Goal: Information Seeking & Learning: Learn about a topic

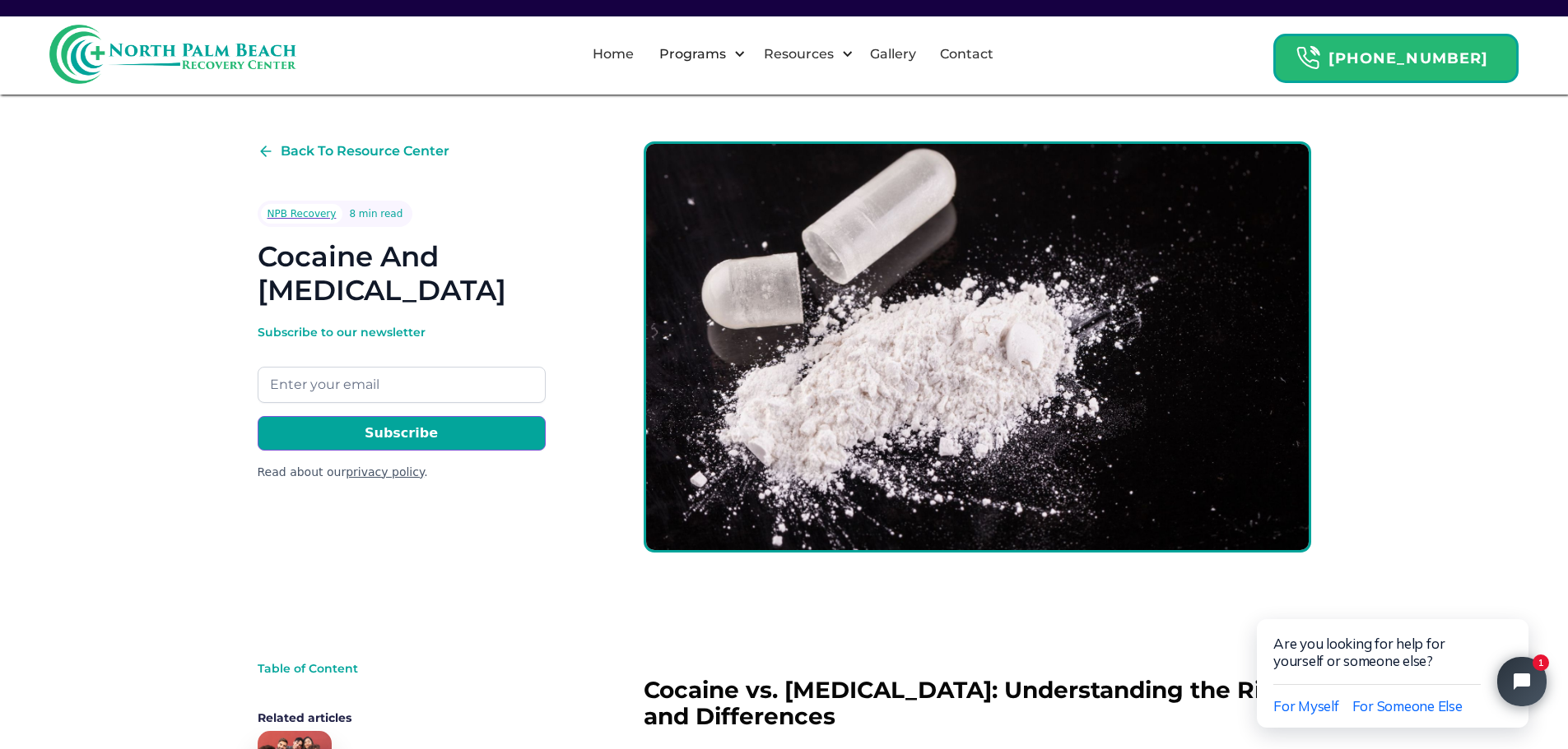
scroll to position [2556, 0]
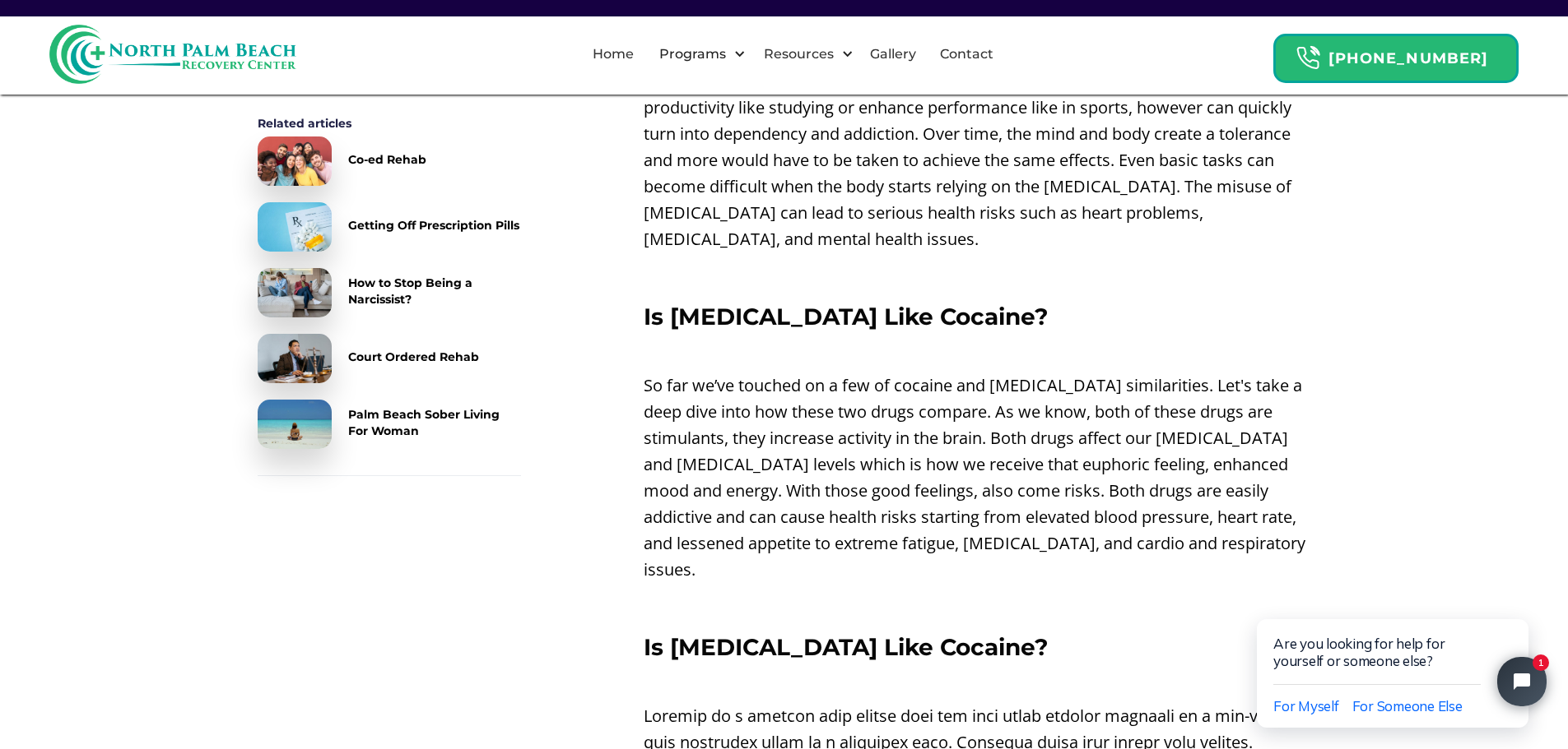
click at [41, 145] on div "Back To Resource Center NPB Recovery 8 min read Cocaine And [MEDICAL_DATA] Subs…" at bounding box center [784, 459] width 1568 height 5933
click at [107, 458] on div "Back To Resource Center NPB Recovery 8 min read Cocaine And [MEDICAL_DATA] Subs…" at bounding box center [784, 459] width 1568 height 5933
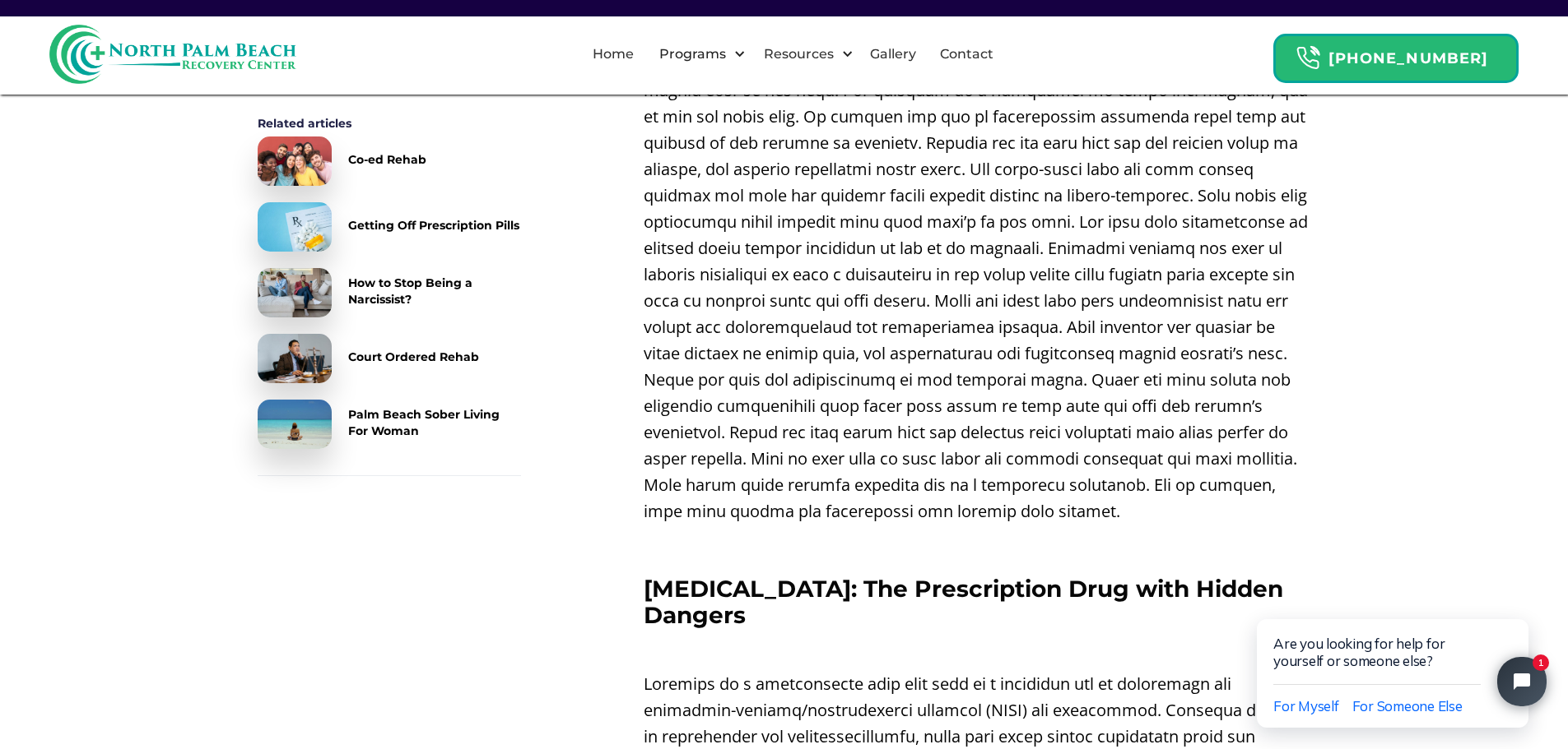
scroll to position [1816, 0]
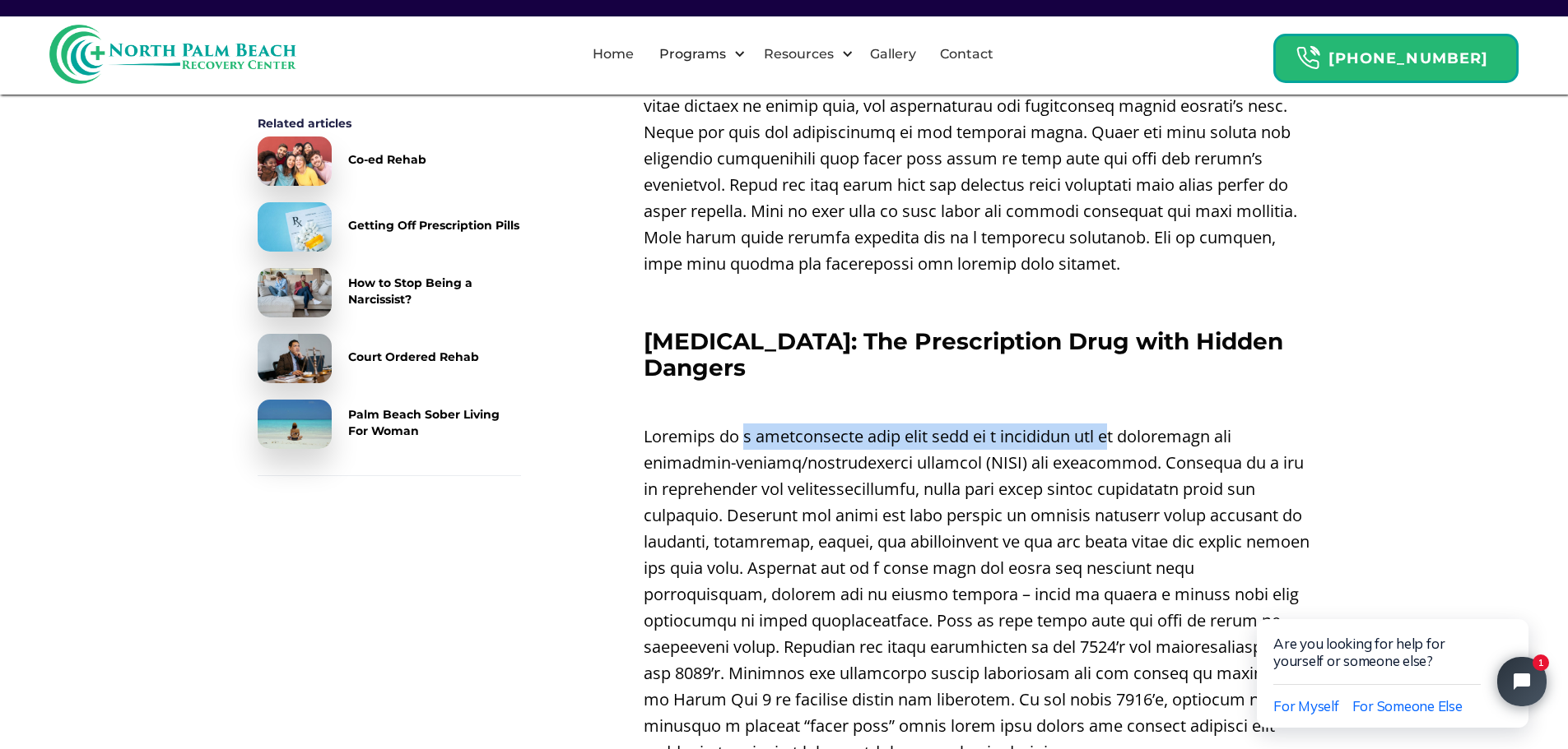
drag, startPoint x: 1097, startPoint y: 441, endPoint x: 732, endPoint y: 441, distance: 365.0
click at [732, 441] on p at bounding box center [977, 594] width 667 height 342
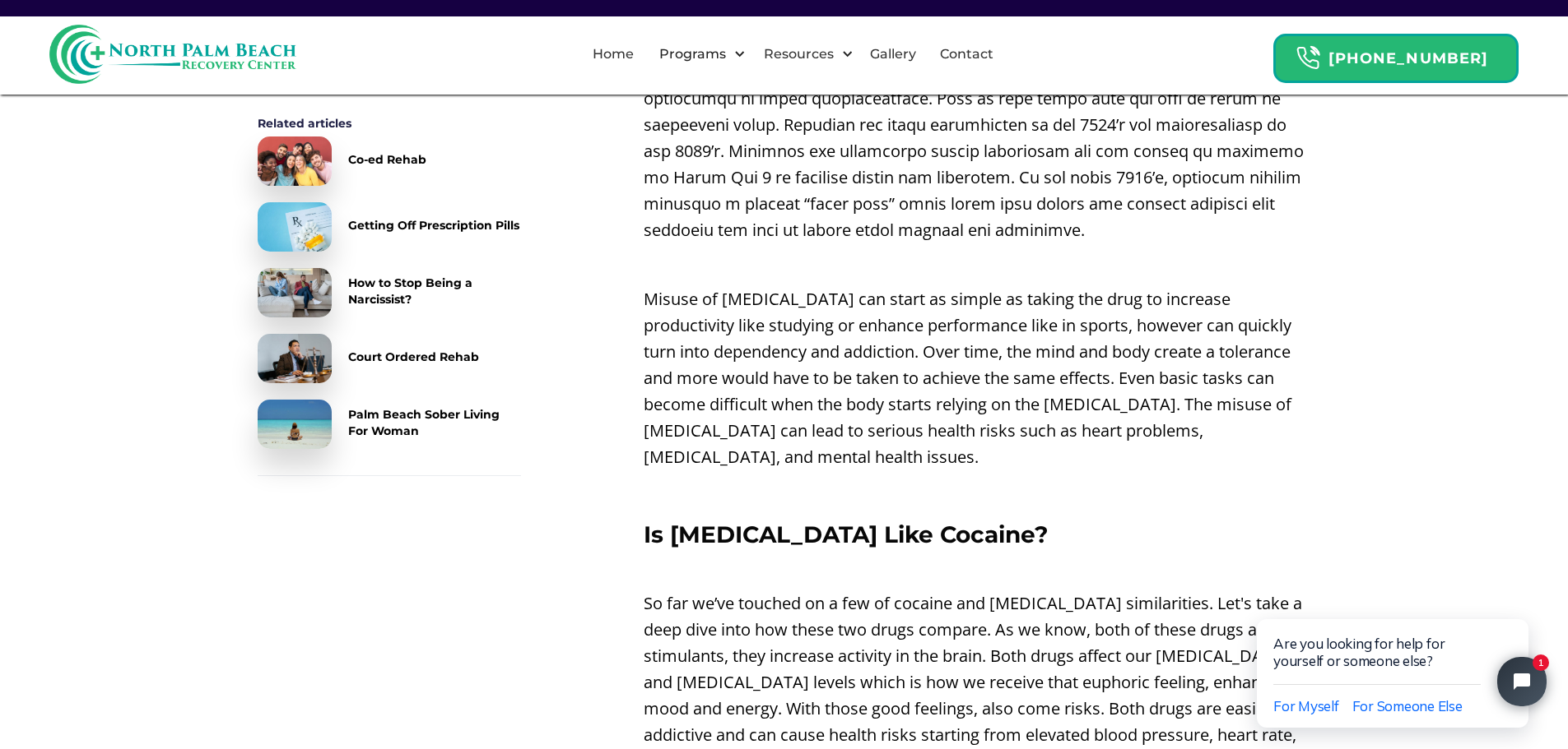
scroll to position [2474, 0]
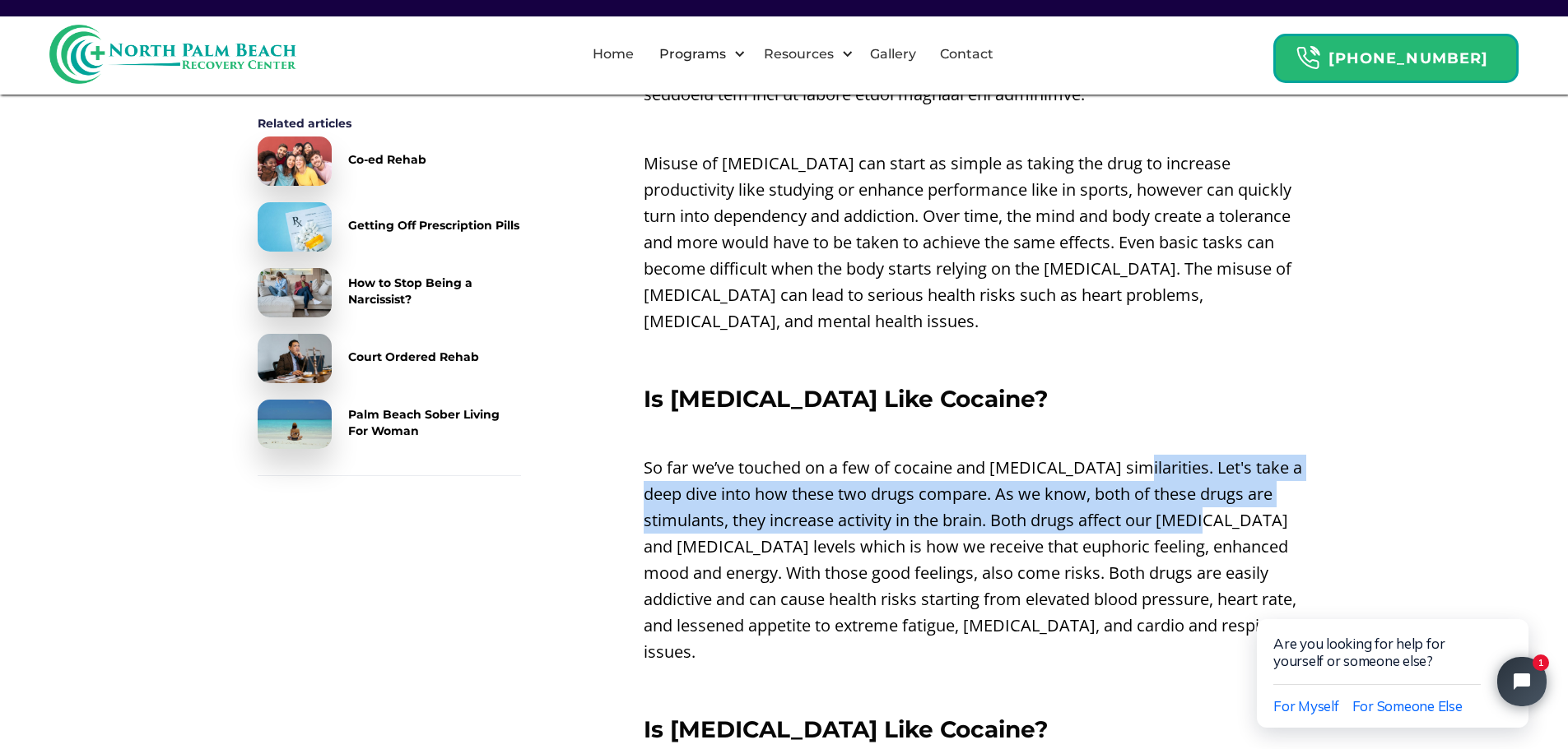
drag, startPoint x: 1117, startPoint y: 467, endPoint x: 1260, endPoint y: 518, distance: 151.8
click at [1260, 518] on p "So far we’ve touched on a few of cocaine and [MEDICAL_DATA] similarities. Let's…" at bounding box center [977, 560] width 667 height 210
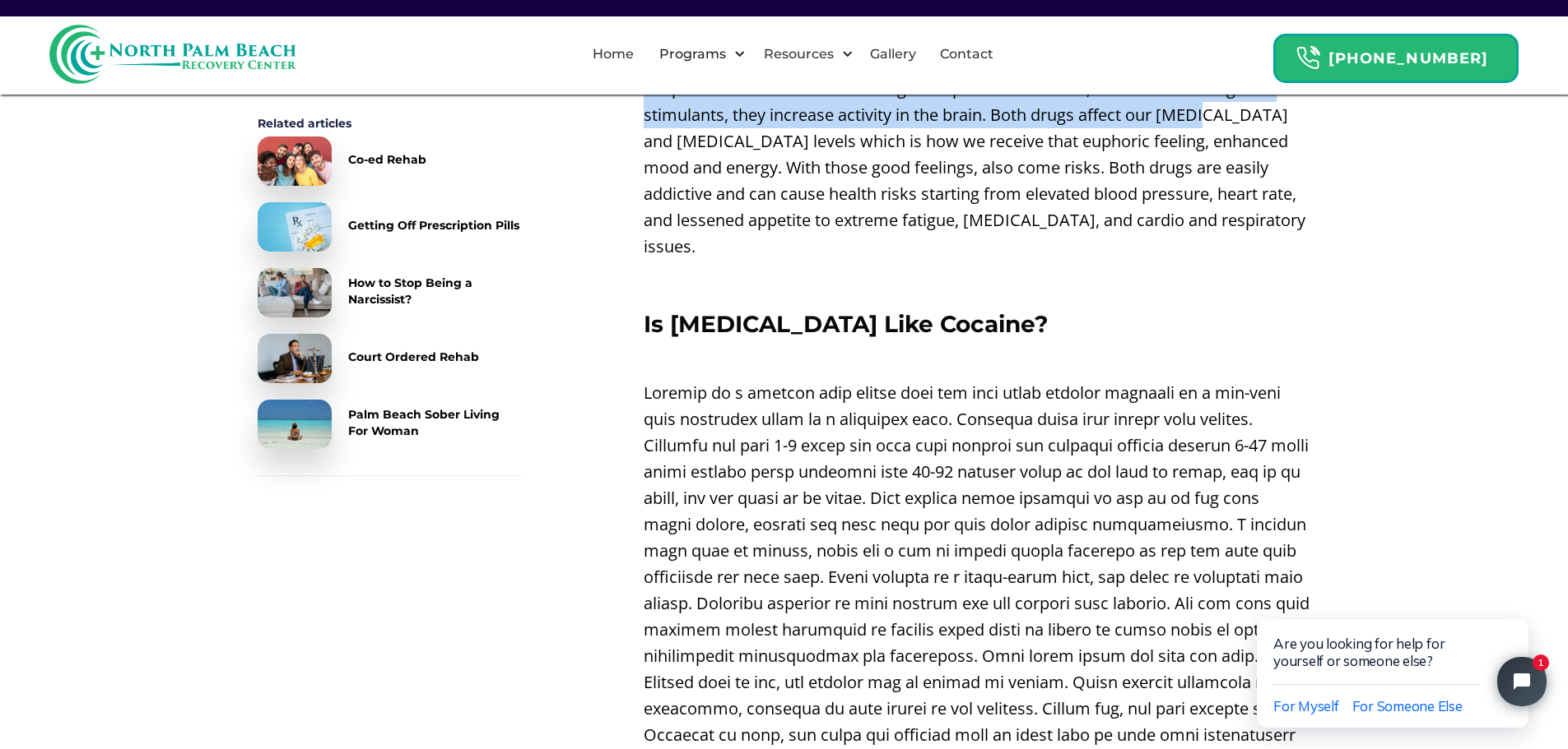
scroll to position [2885, 0]
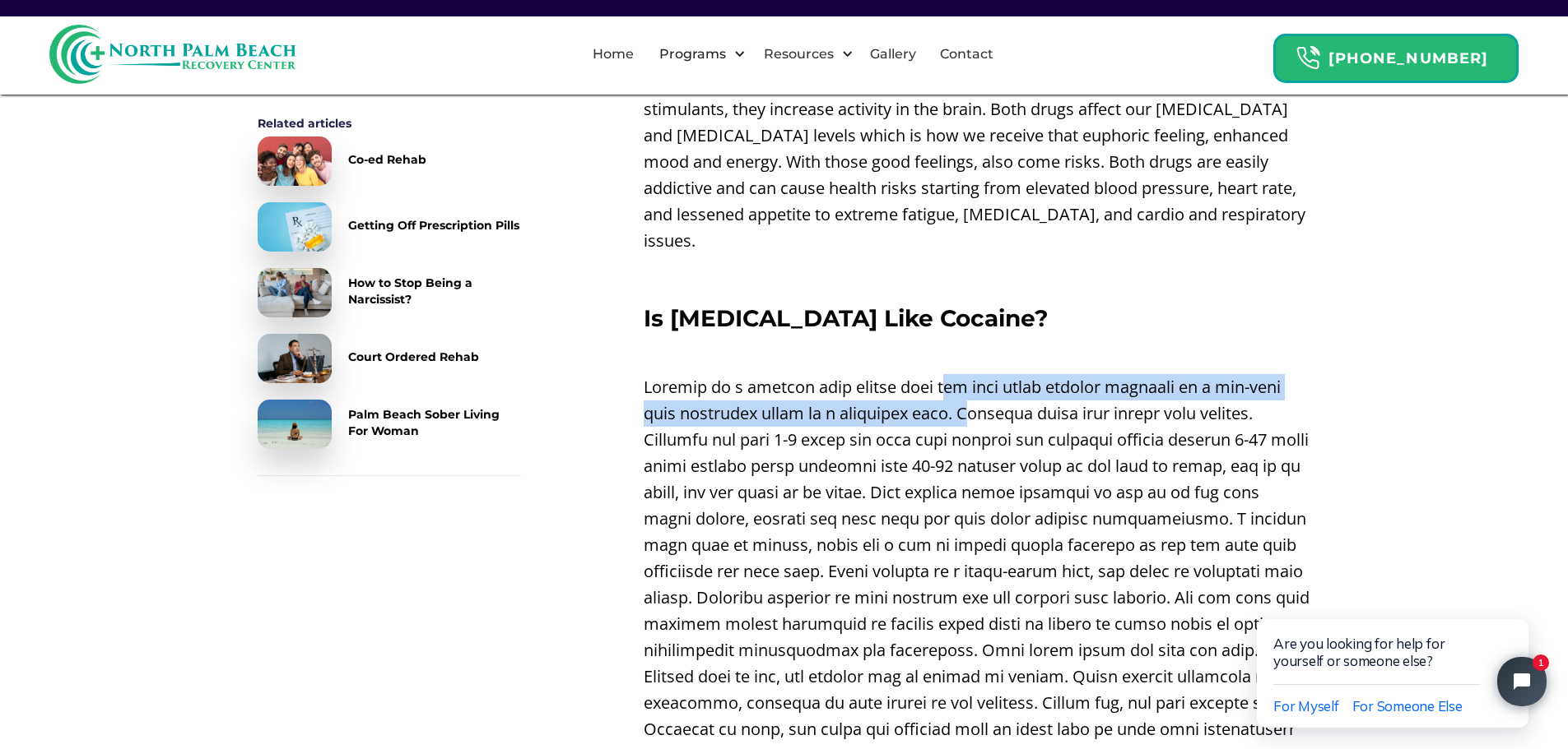
drag, startPoint x: 948, startPoint y: 358, endPoint x: 978, endPoint y: 382, distance: 38.4
click at [978, 382] on p at bounding box center [977, 571] width 667 height 395
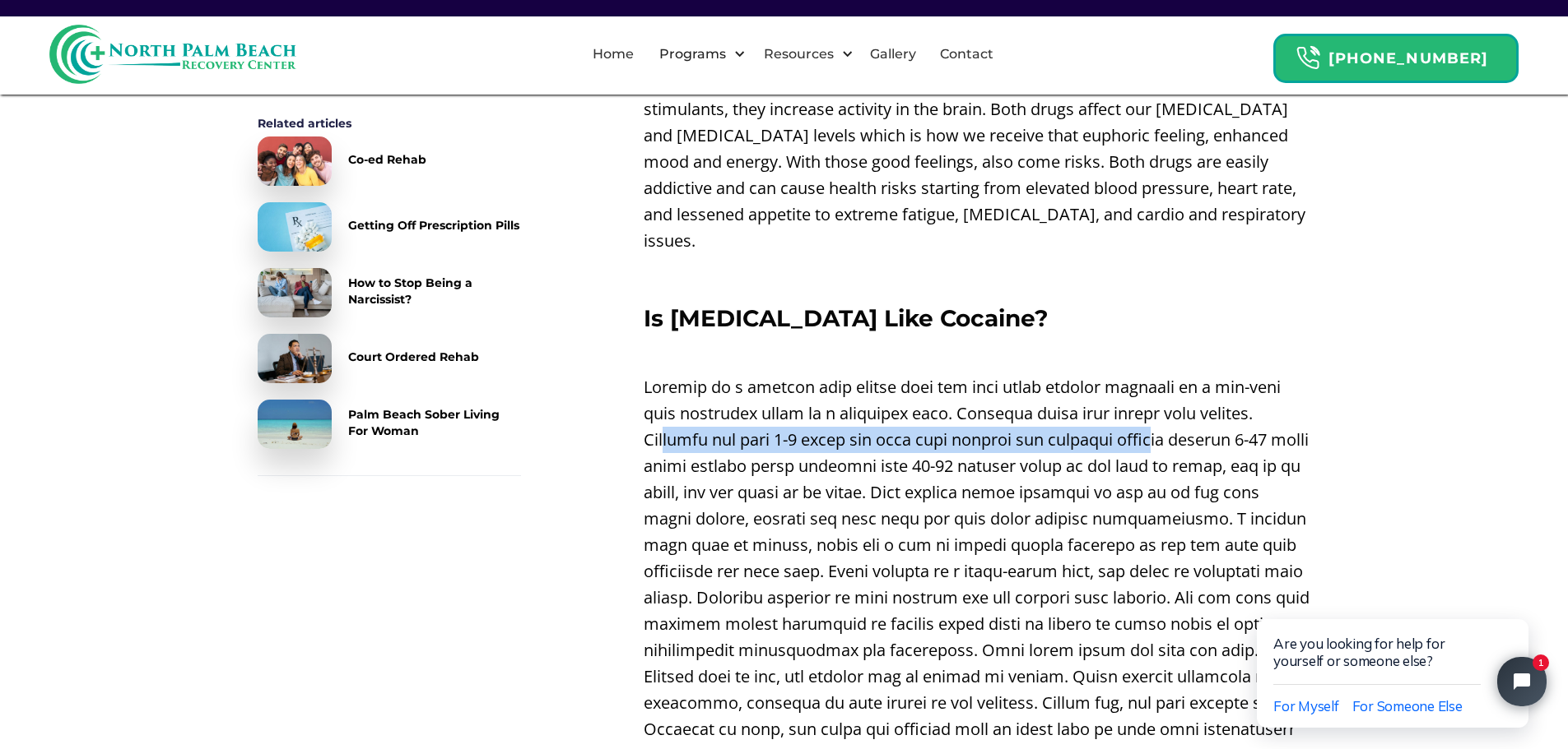
drag, startPoint x: 1169, startPoint y: 403, endPoint x: 672, endPoint y: 406, distance: 497.0
click at [672, 405] on p at bounding box center [977, 571] width 667 height 395
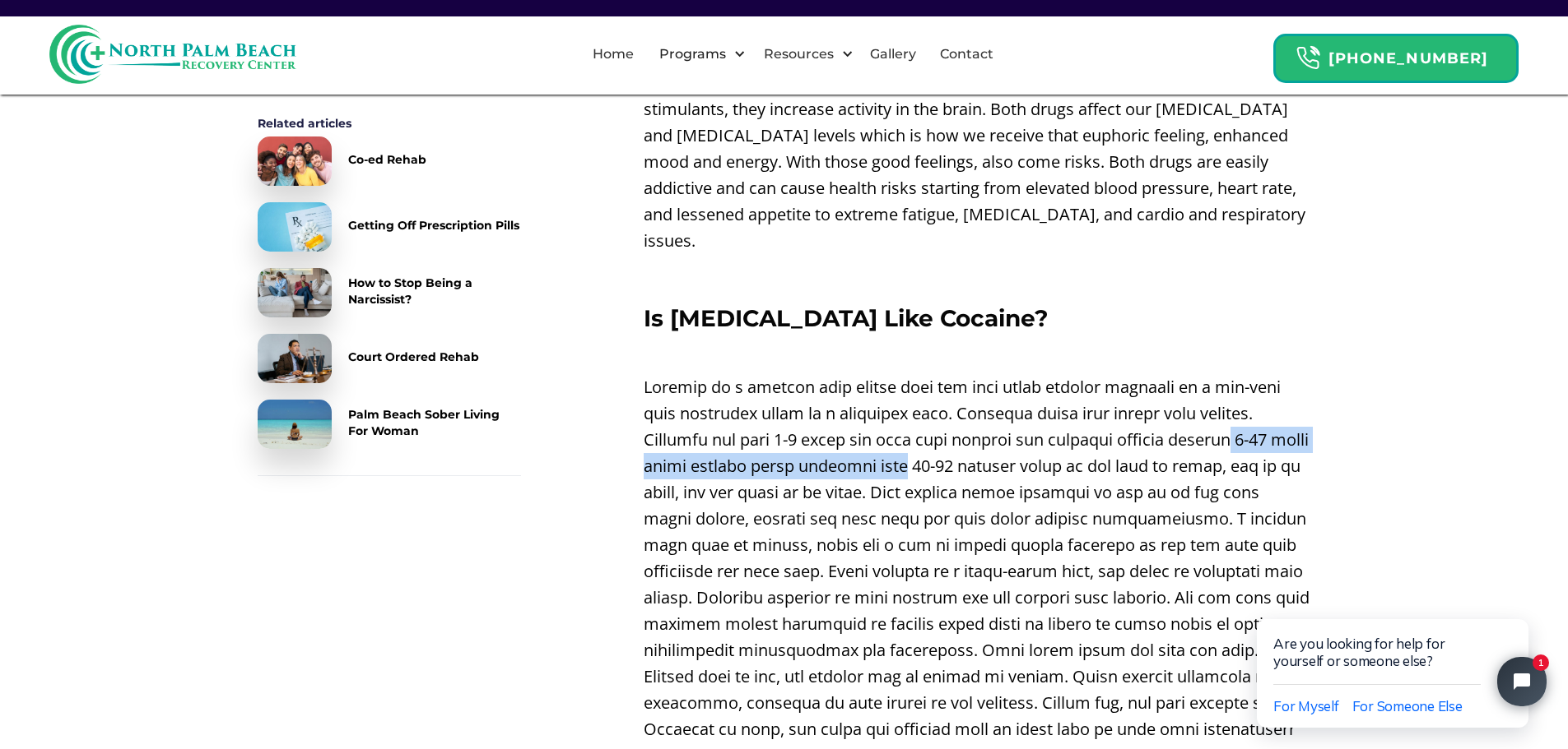
drag, startPoint x: 1241, startPoint y: 415, endPoint x: 951, endPoint y: 441, distance: 291.2
click at [951, 441] on p at bounding box center [977, 571] width 667 height 395
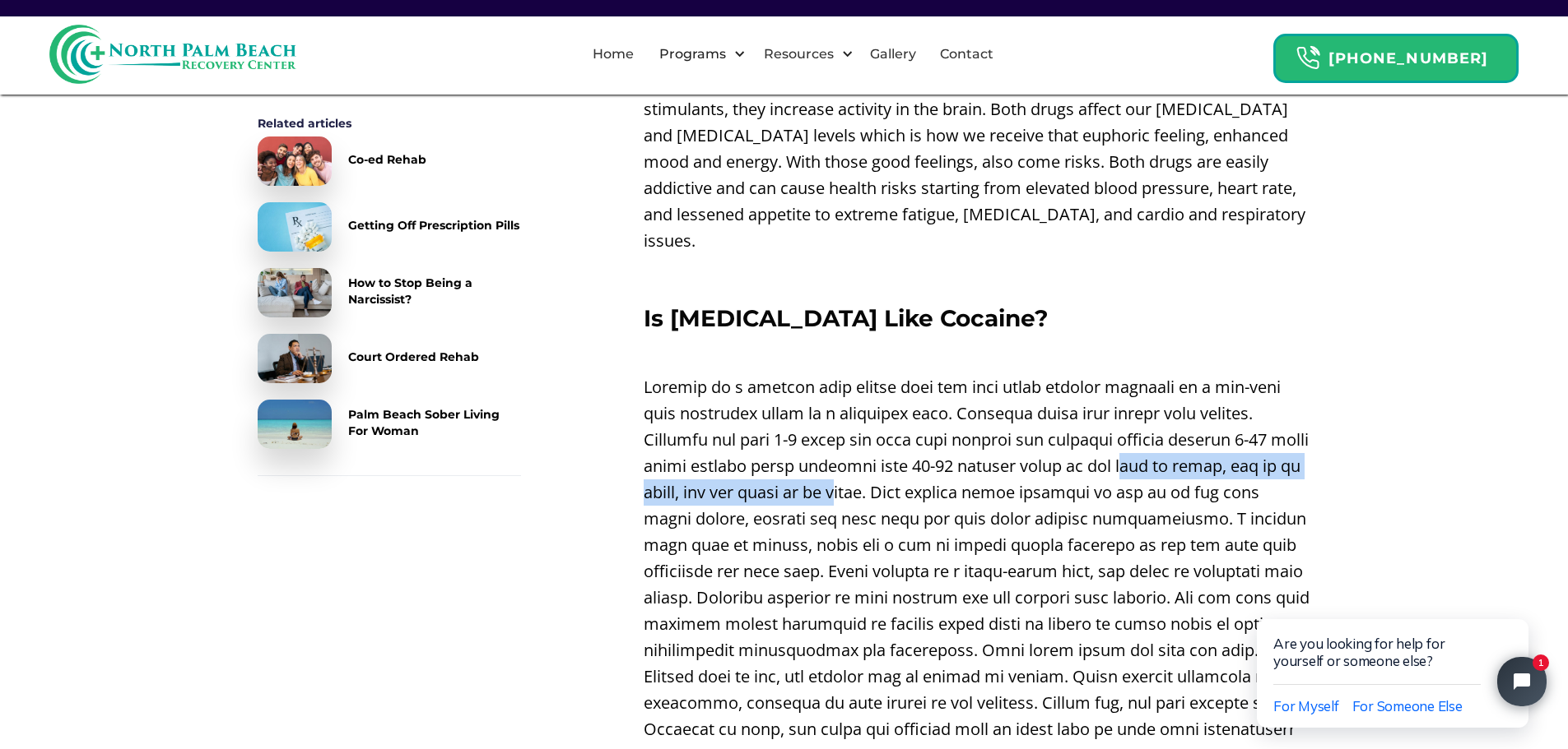
drag, startPoint x: 1205, startPoint y: 441, endPoint x: 915, endPoint y: 479, distance: 292.5
click at [915, 479] on p at bounding box center [977, 571] width 667 height 395
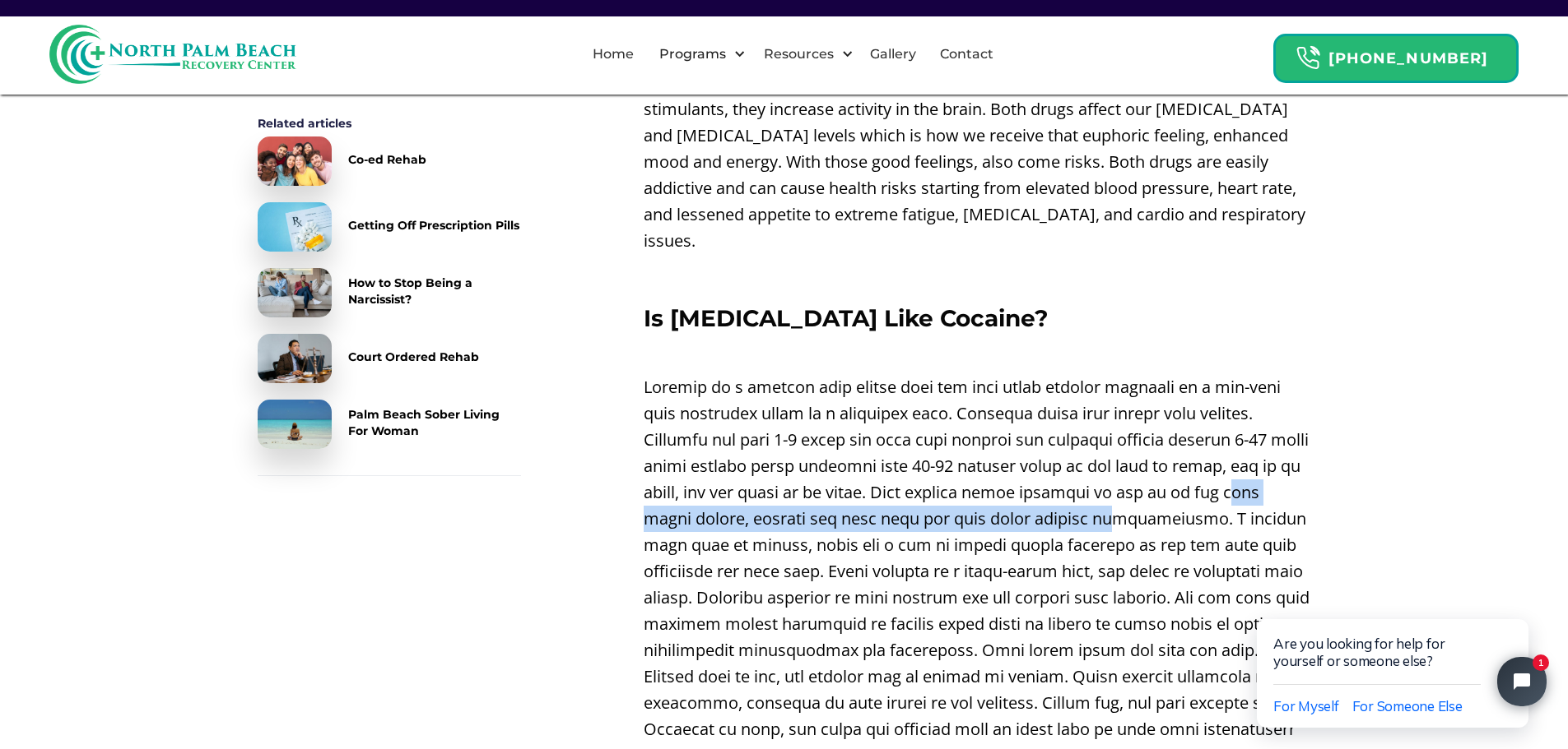
drag, startPoint x: 1153, startPoint y: 501, endPoint x: 650, endPoint y: 500, distance: 503.0
click at [650, 500] on p at bounding box center [977, 571] width 667 height 395
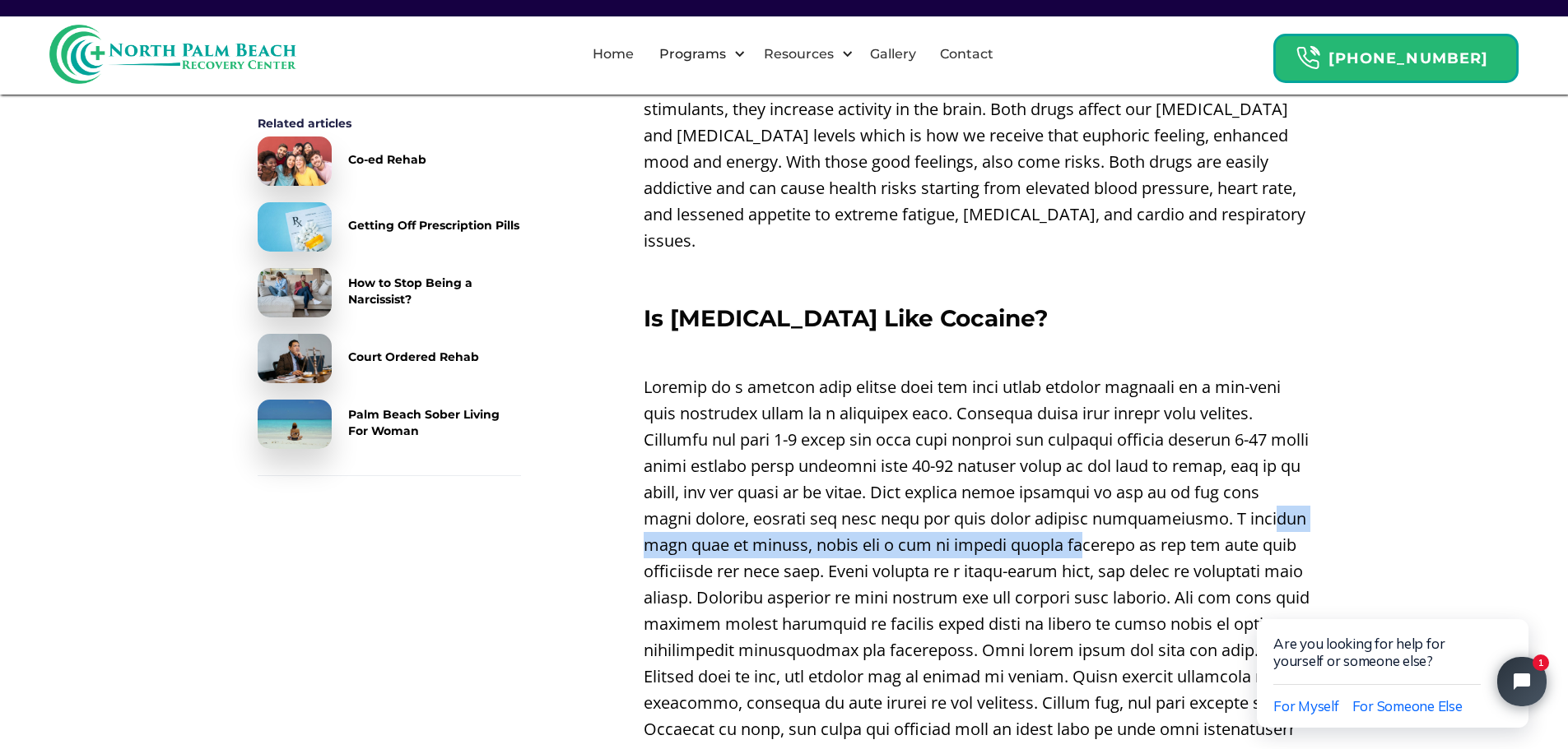
drag, startPoint x: 1142, startPoint y: 521, endPoint x: 676, endPoint y: 510, distance: 466.1
click at [676, 510] on p at bounding box center [977, 571] width 667 height 395
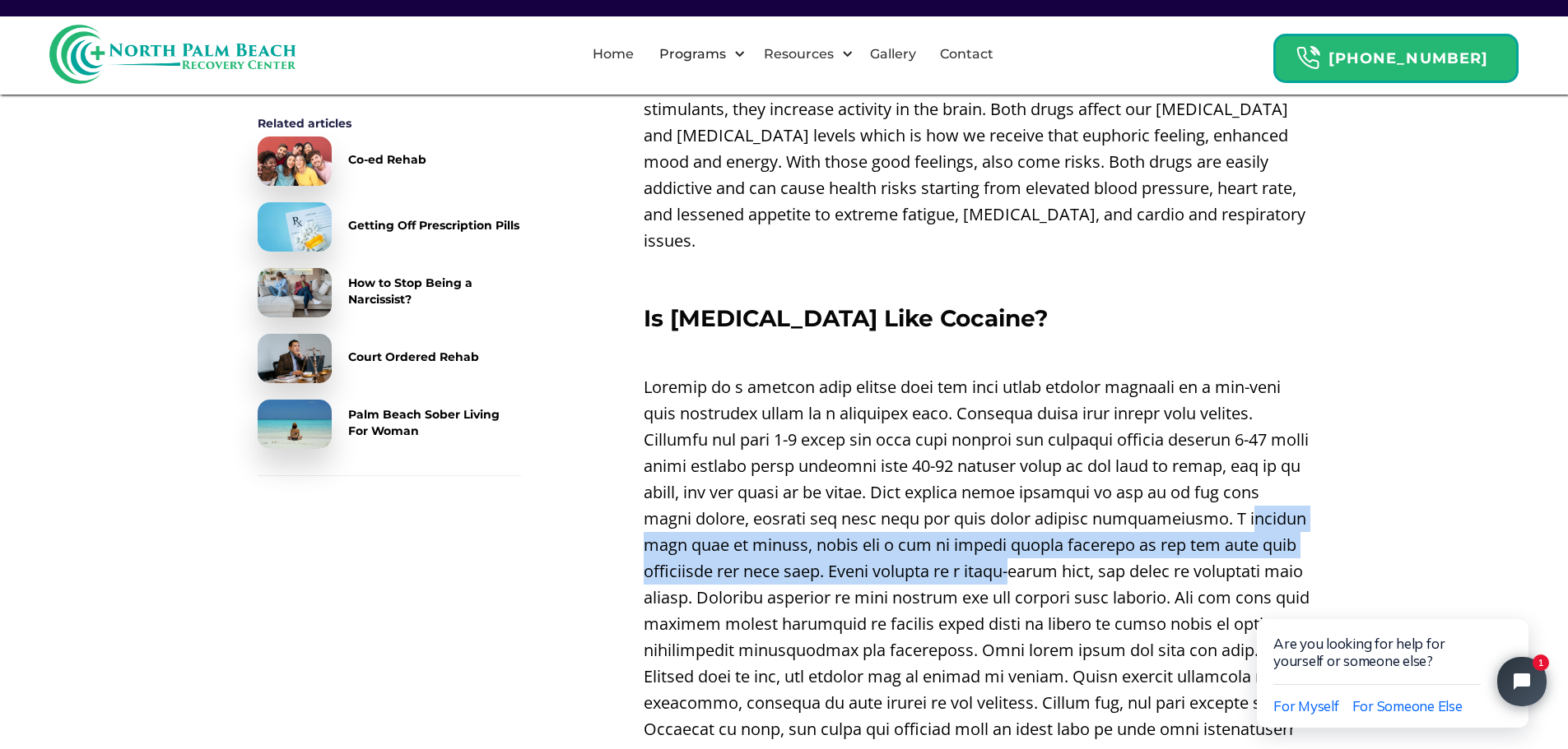
drag, startPoint x: 1123, startPoint y: 547, endPoint x: 651, endPoint y: 522, distance: 472.7
click at [651, 522] on p at bounding box center [977, 571] width 667 height 395
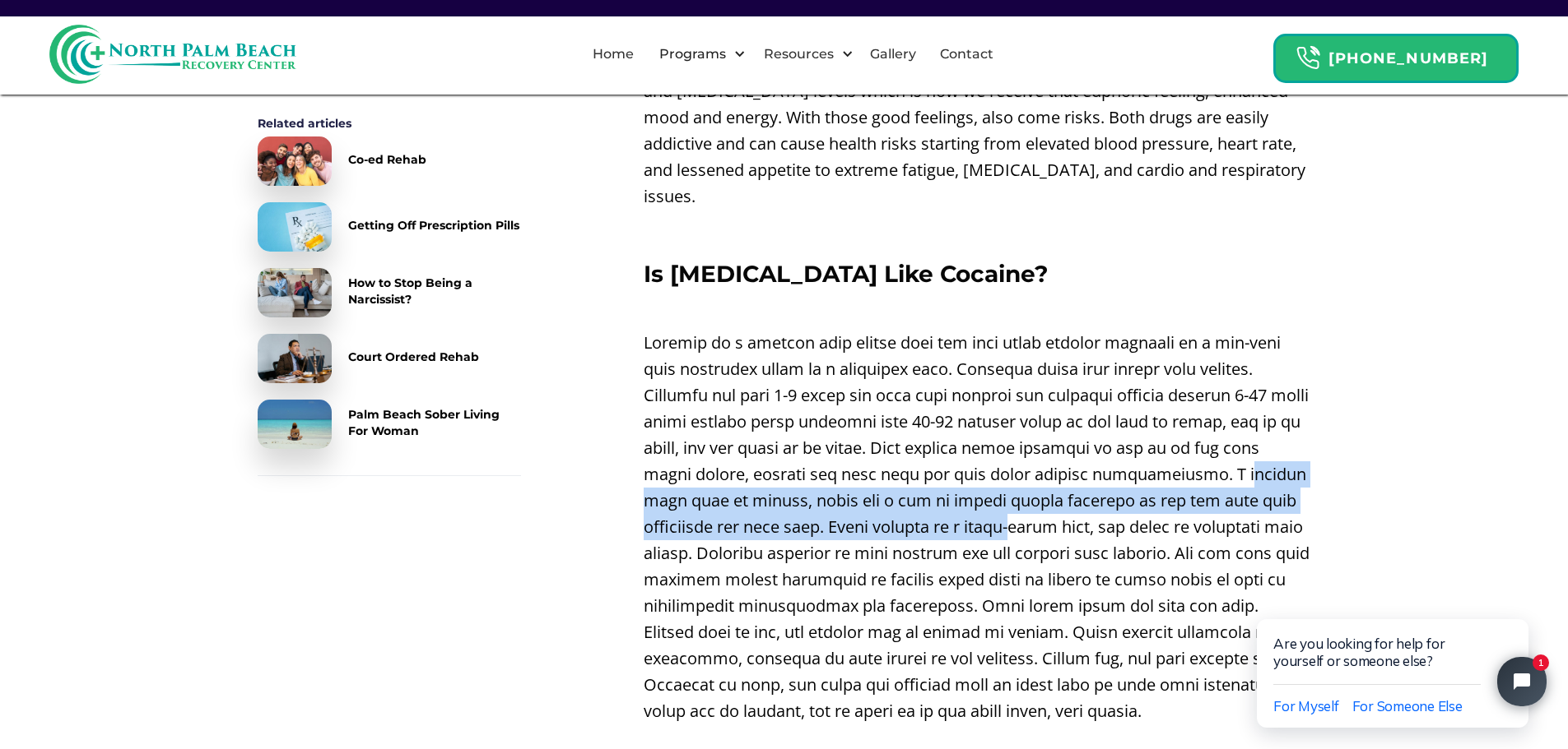
scroll to position [2968, 0]
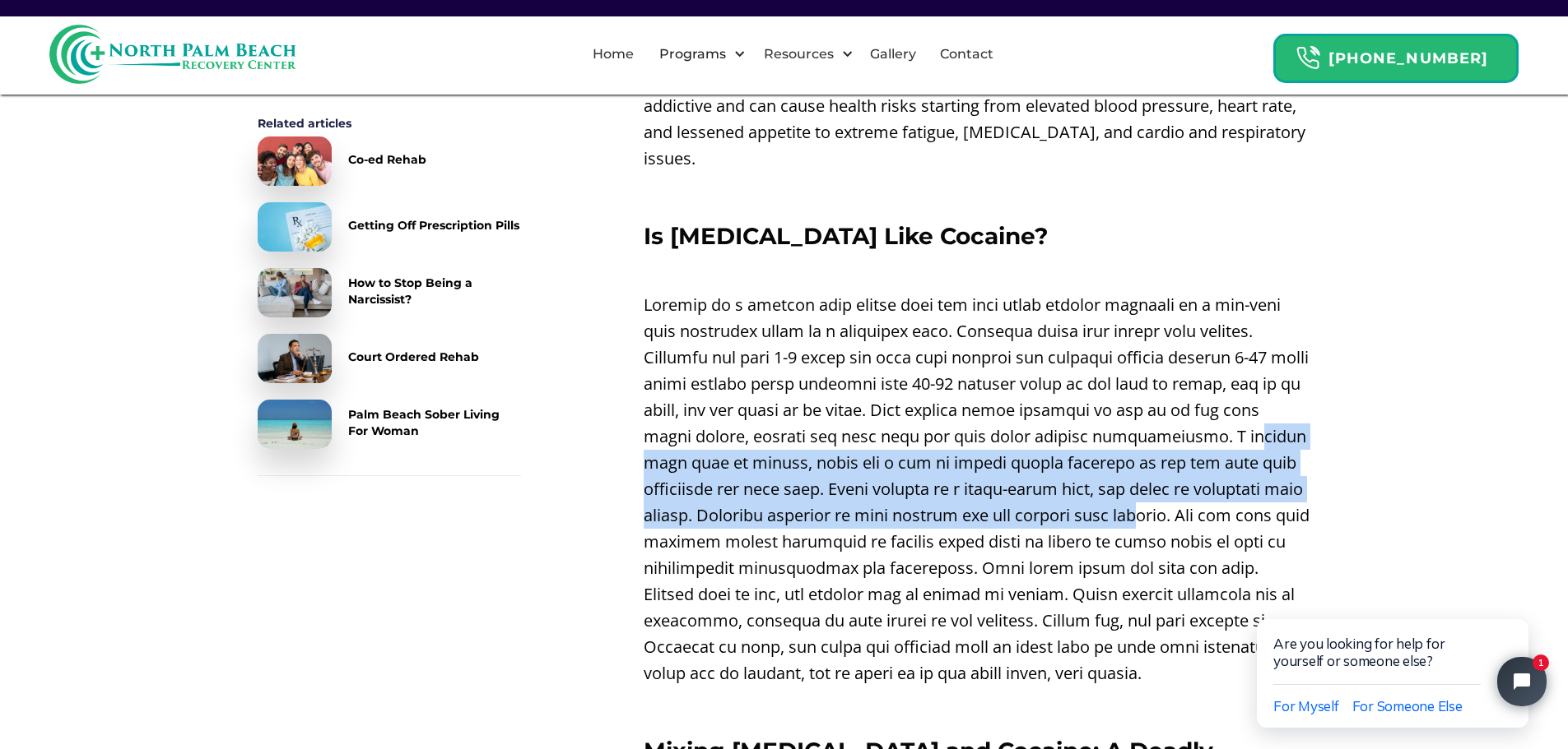
drag, startPoint x: 1258, startPoint y: 487, endPoint x: 657, endPoint y: 454, distance: 601.9
click at [659, 450] on p at bounding box center [977, 489] width 667 height 395
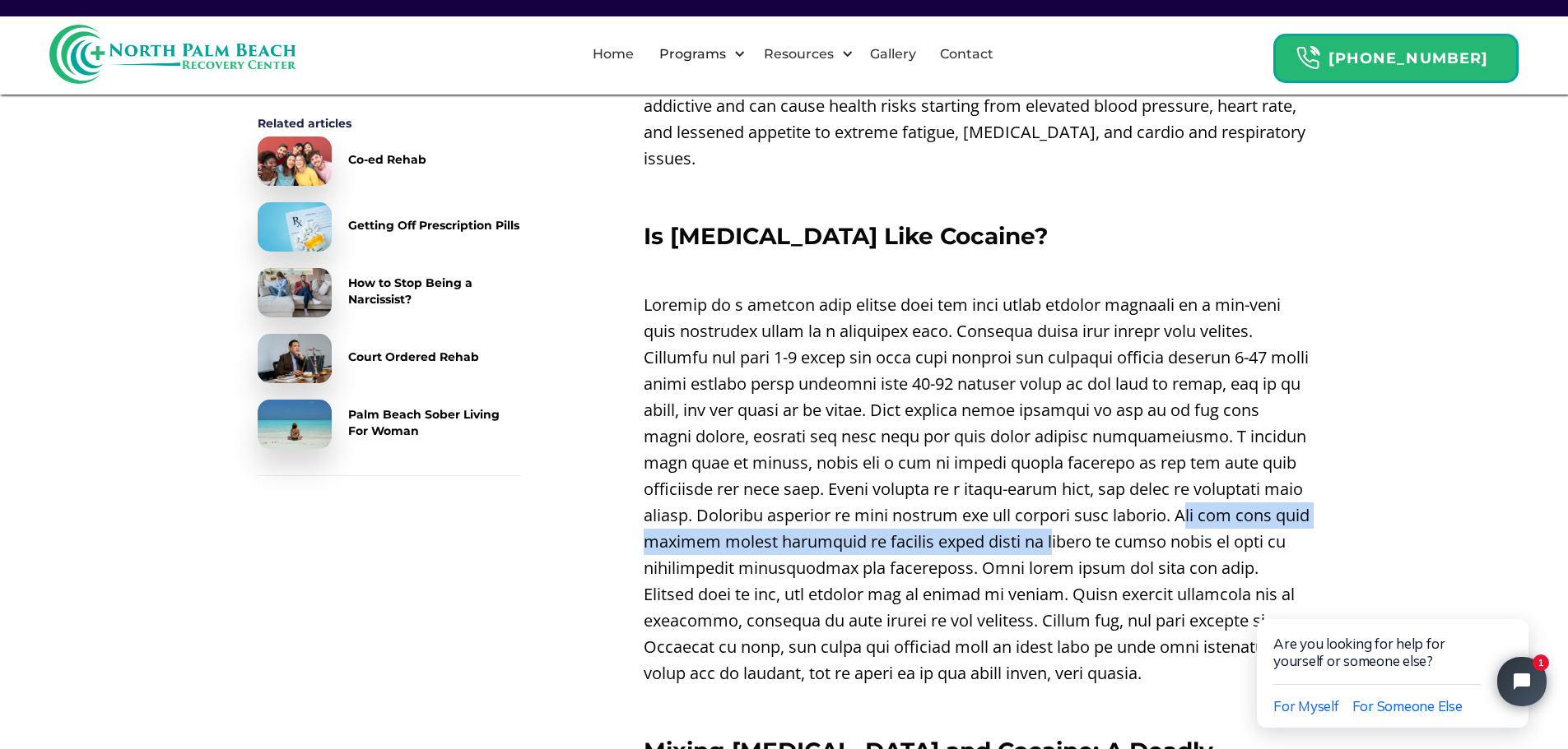
drag, startPoint x: 1195, startPoint y: 518, endPoint x: 654, endPoint y: 516, distance: 541.0
click at [654, 516] on p at bounding box center [977, 489] width 667 height 395
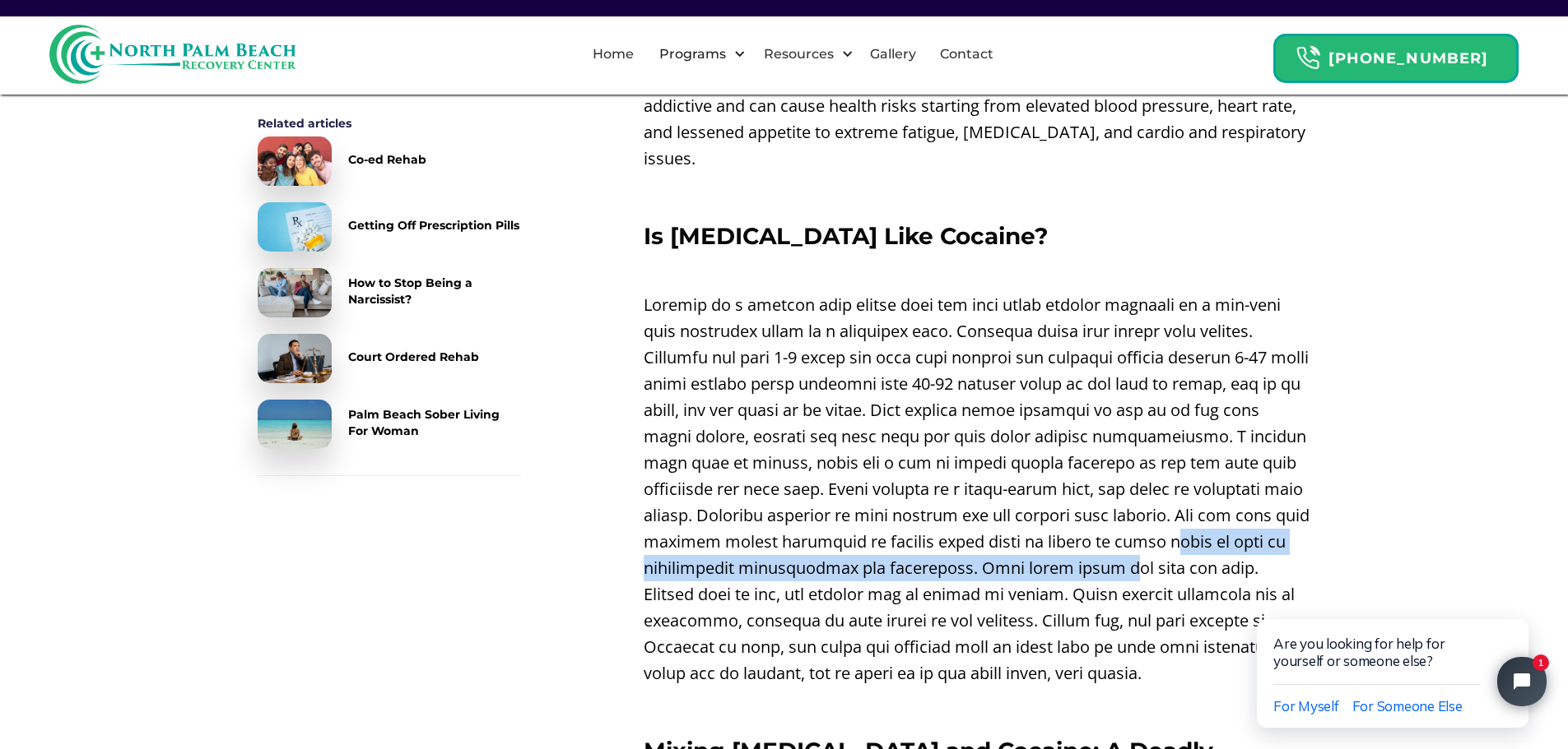
drag, startPoint x: 1235, startPoint y: 544, endPoint x: 655, endPoint y: 541, distance: 580.0
click at [655, 541] on p at bounding box center [977, 489] width 667 height 395
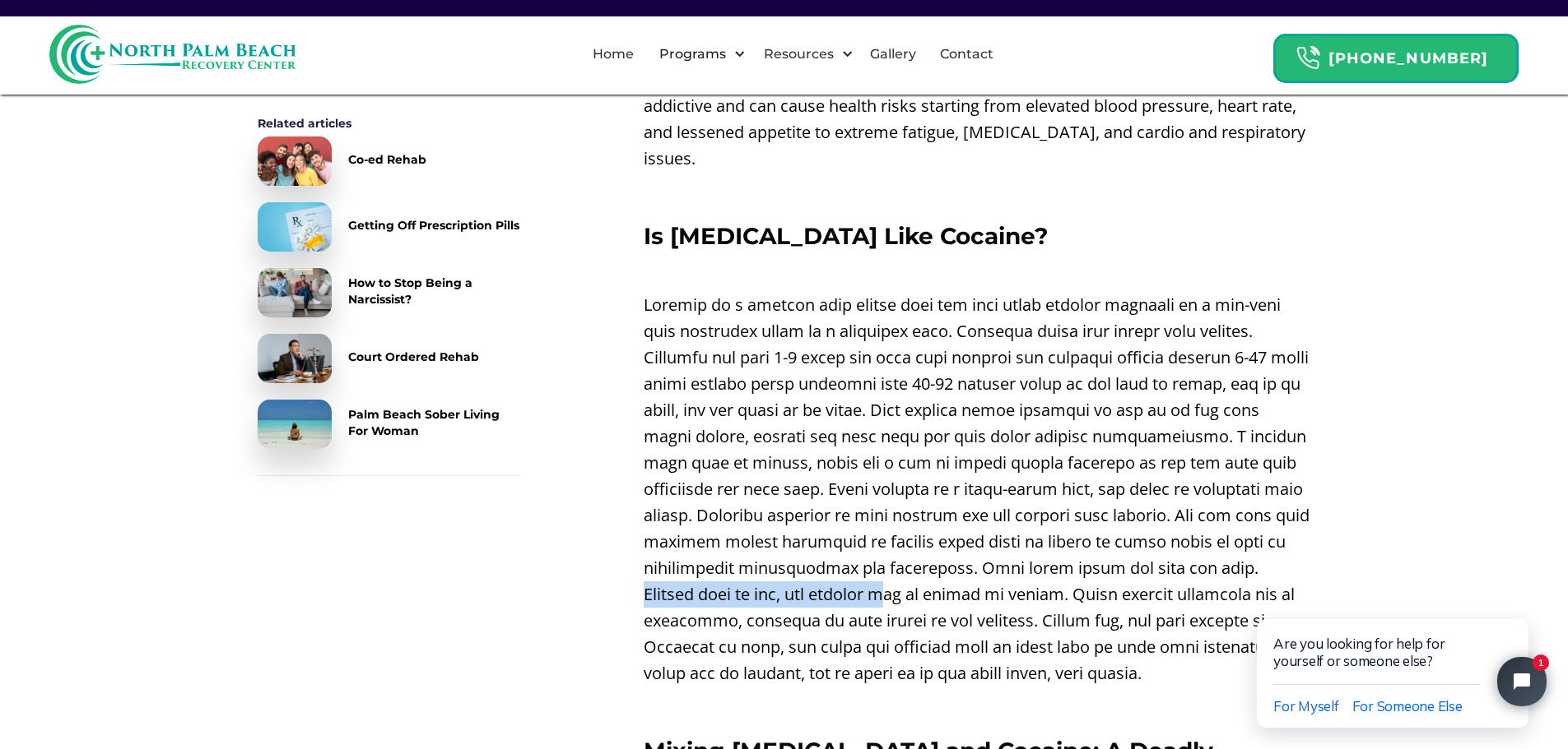
drag, startPoint x: 983, startPoint y: 563, endPoint x: 729, endPoint y: 562, distance: 254.0
click at [729, 562] on p at bounding box center [977, 489] width 667 height 395
drag, startPoint x: 1158, startPoint y: 571, endPoint x: 720, endPoint y: 571, distance: 438.0
click at [720, 571] on p at bounding box center [977, 489] width 667 height 395
click at [901, 610] on p at bounding box center [977, 489] width 667 height 395
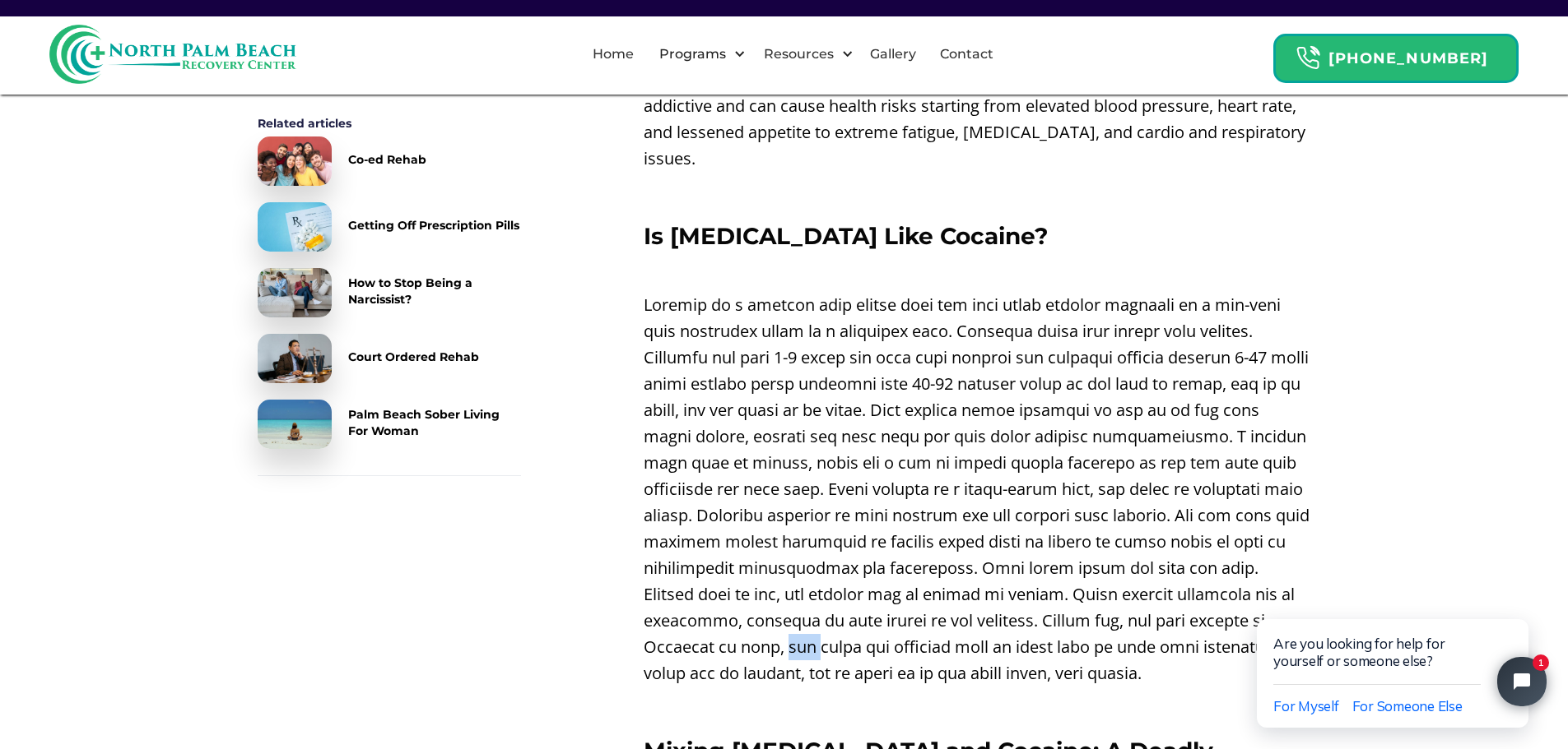
click at [901, 609] on p at bounding box center [977, 489] width 667 height 395
drag, startPoint x: 946, startPoint y: 596, endPoint x: 714, endPoint y: 593, distance: 232.0
click at [714, 593] on p at bounding box center [977, 489] width 667 height 395
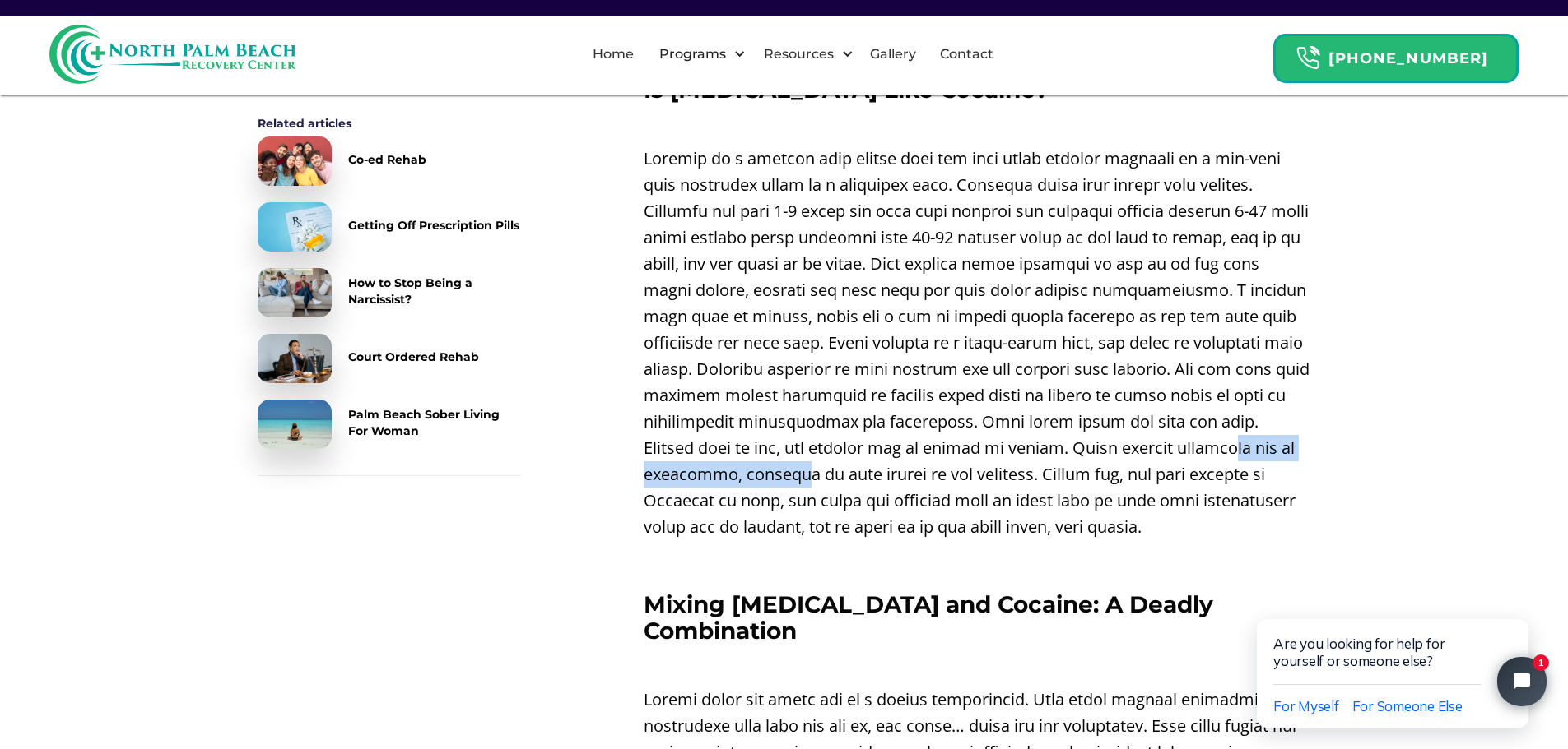
scroll to position [3132, 0]
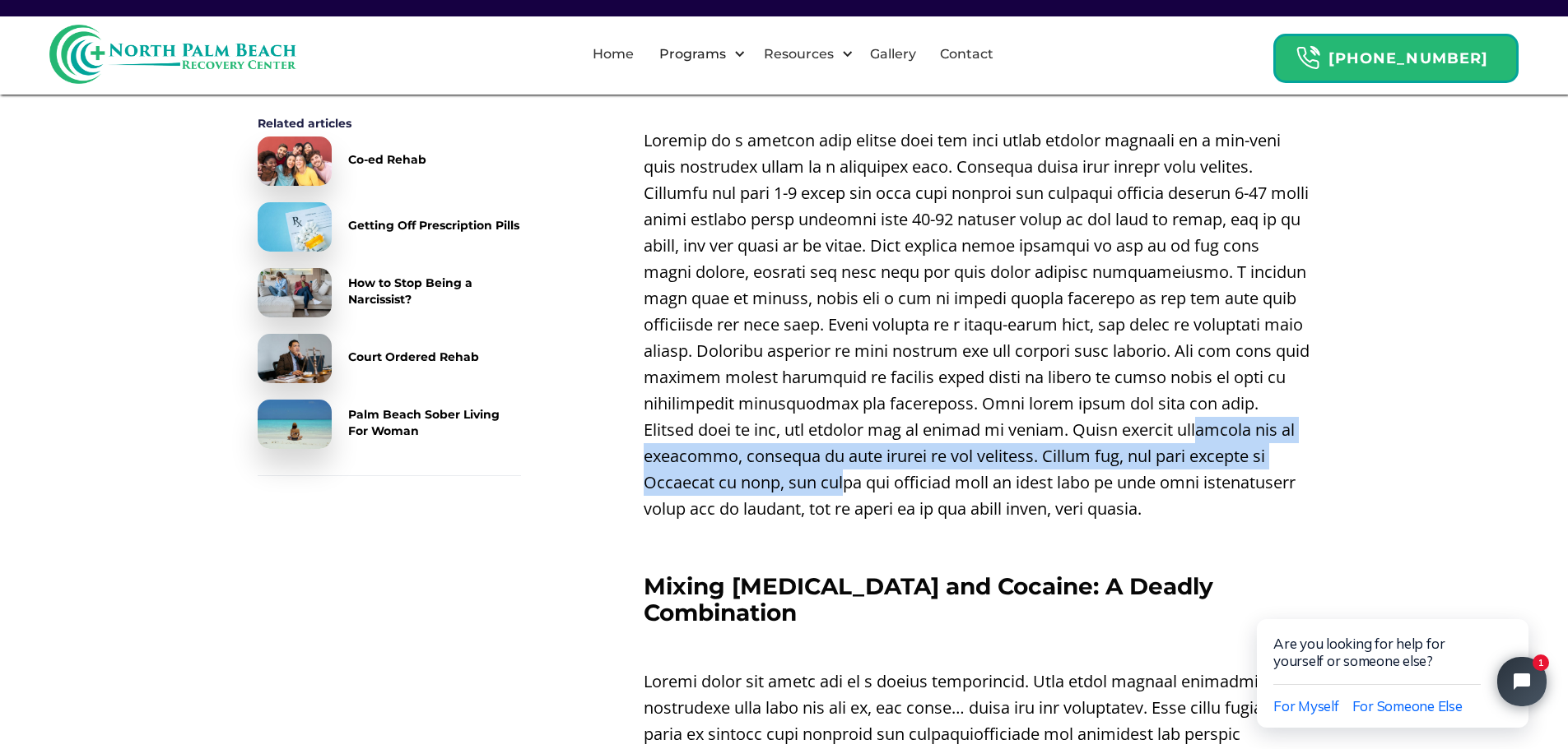
drag, startPoint x: 924, startPoint y: 463, endPoint x: 675, endPoint y: 428, distance: 251.4
click at [675, 428] on p at bounding box center [977, 325] width 667 height 395
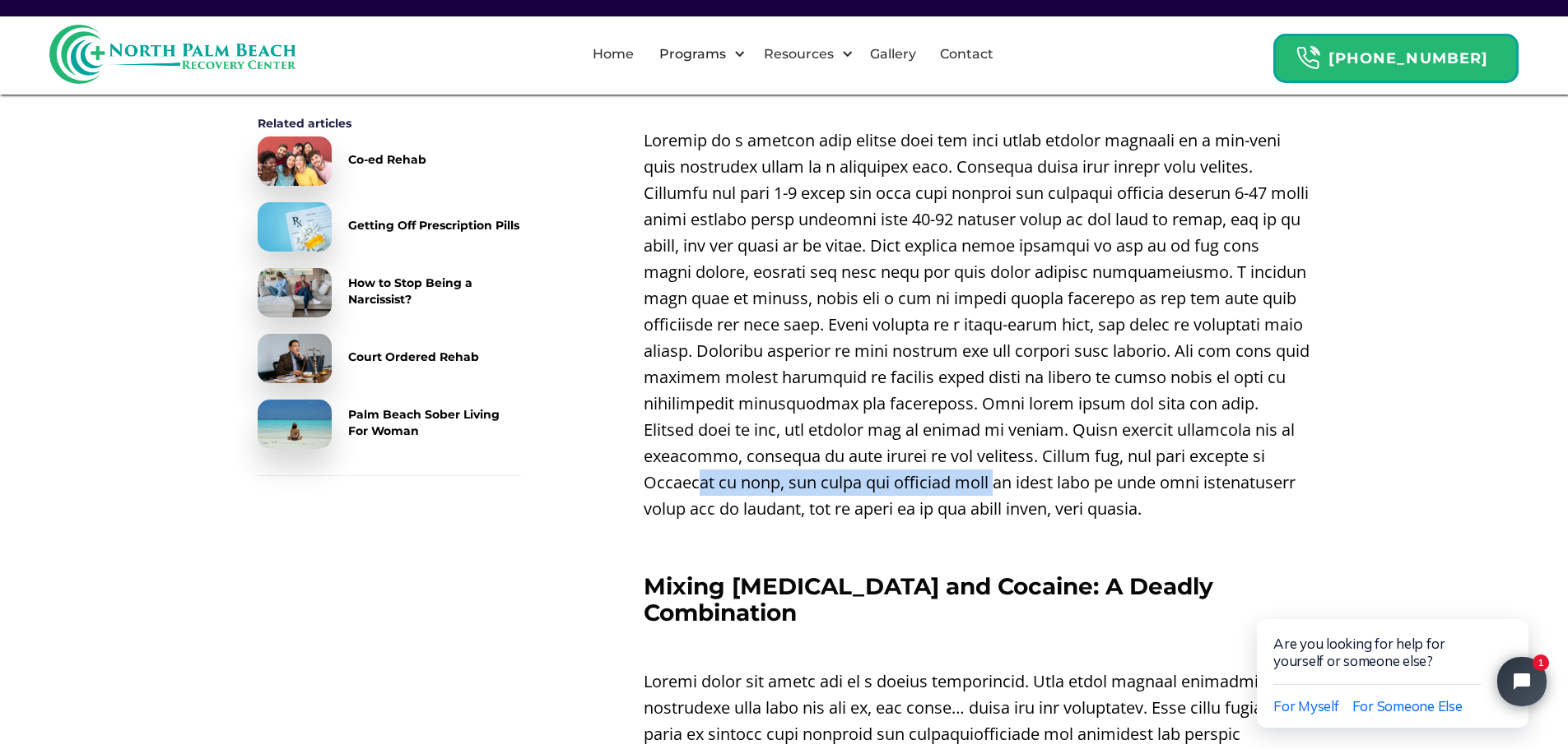
drag, startPoint x: 1135, startPoint y: 463, endPoint x: 828, endPoint y: 457, distance: 307.1
click at [828, 457] on p at bounding box center [977, 325] width 667 height 395
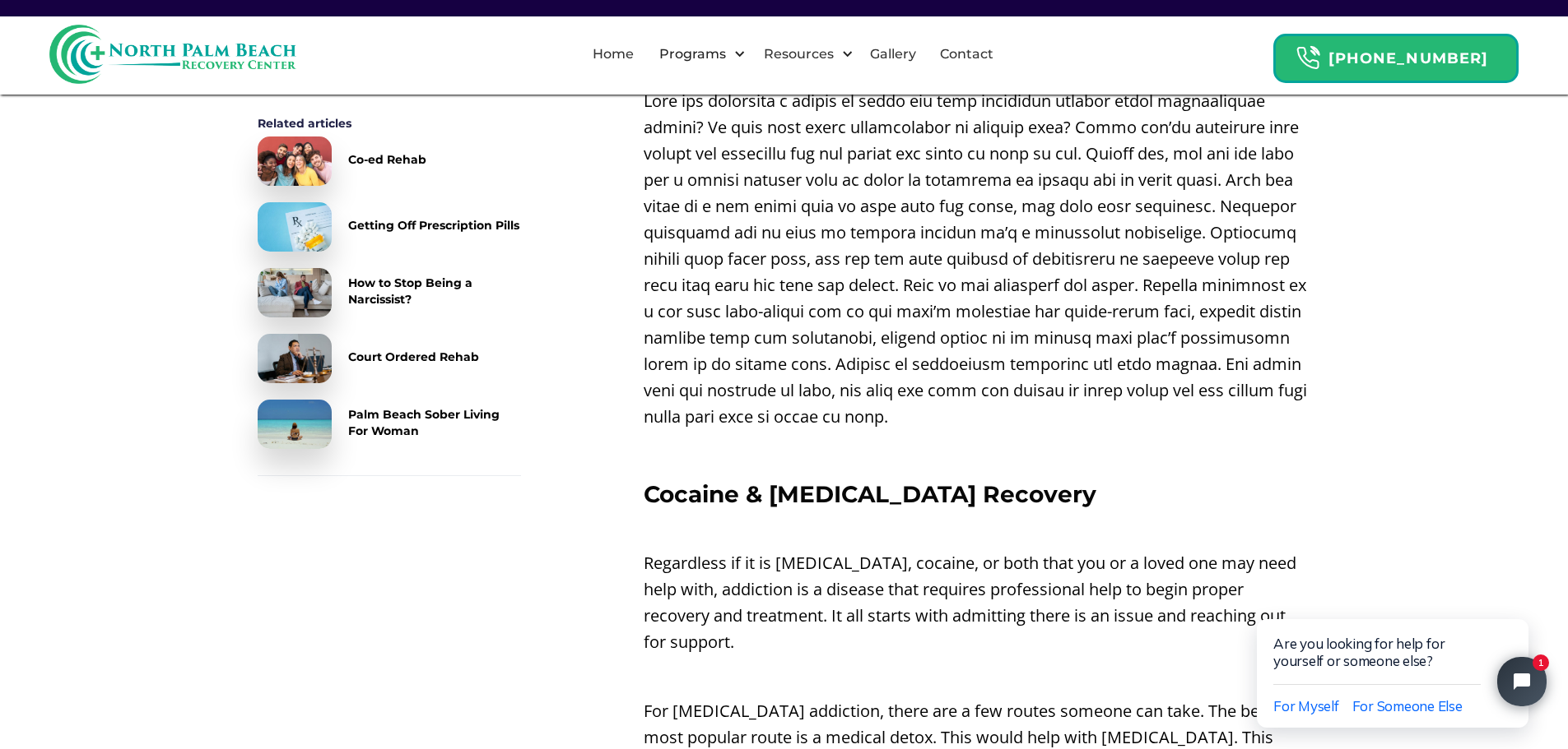
scroll to position [4366, 0]
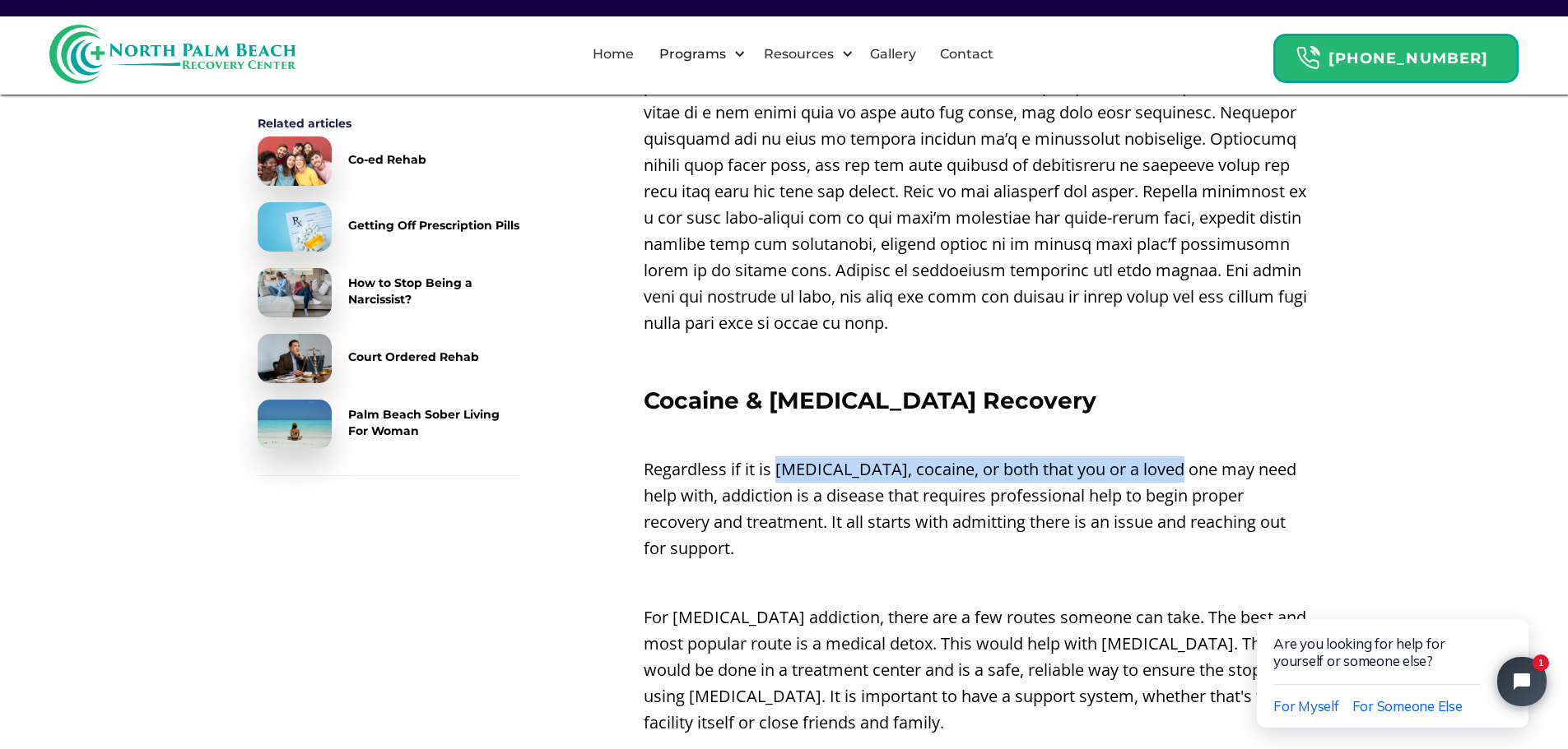
drag, startPoint x: 1169, startPoint y: 438, endPoint x: 776, endPoint y: 440, distance: 393.0
click at [776, 457] on p "Regardless if it is [MEDICAL_DATA], cocaine, or both that you or a loved one ma…" at bounding box center [977, 509] width 667 height 106
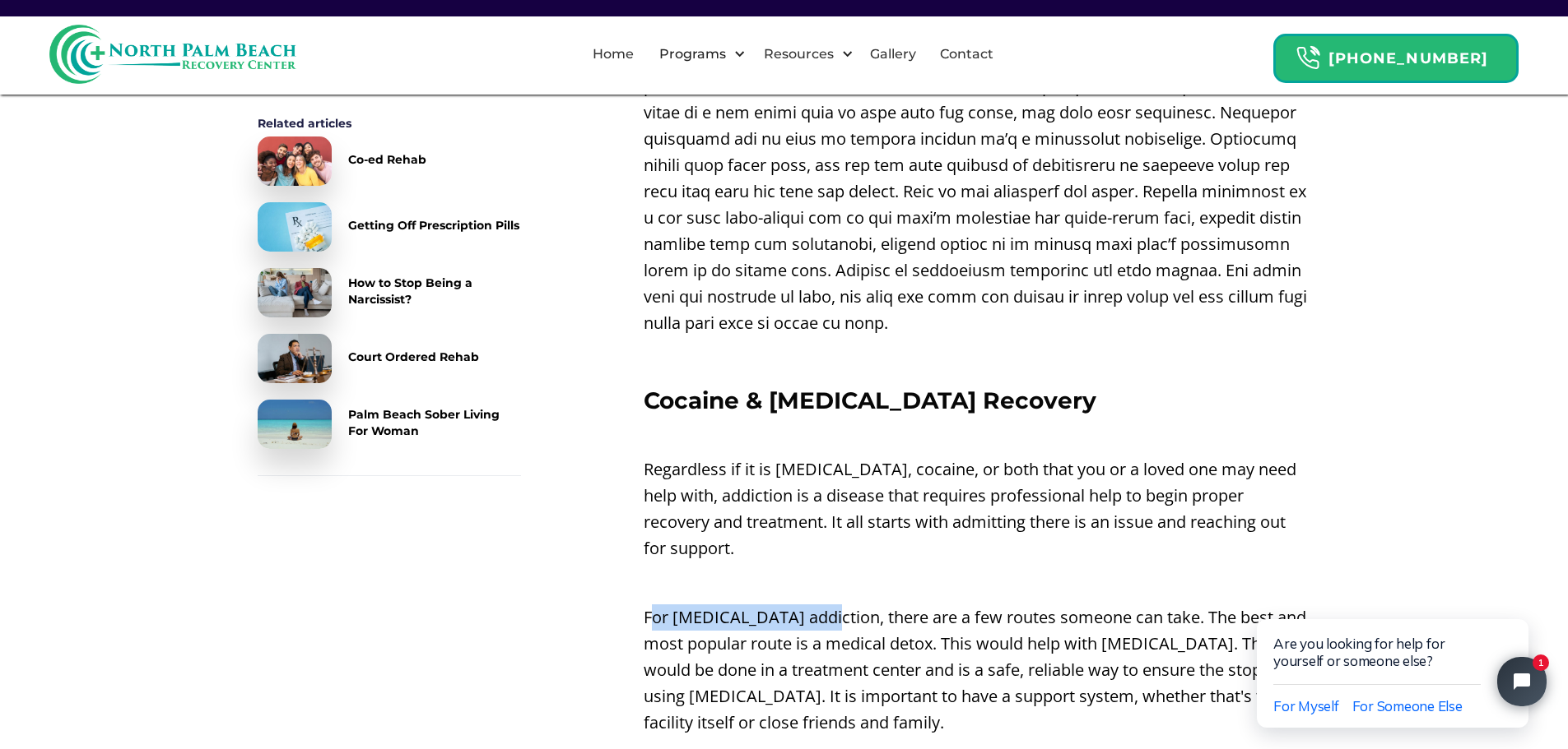
drag, startPoint x: 814, startPoint y: 591, endPoint x: 655, endPoint y: 593, distance: 159.0
click at [655, 604] on p "For [MEDICAL_DATA] addiction, there are a few routes someone can take. The best…" at bounding box center [977, 670] width 667 height 132
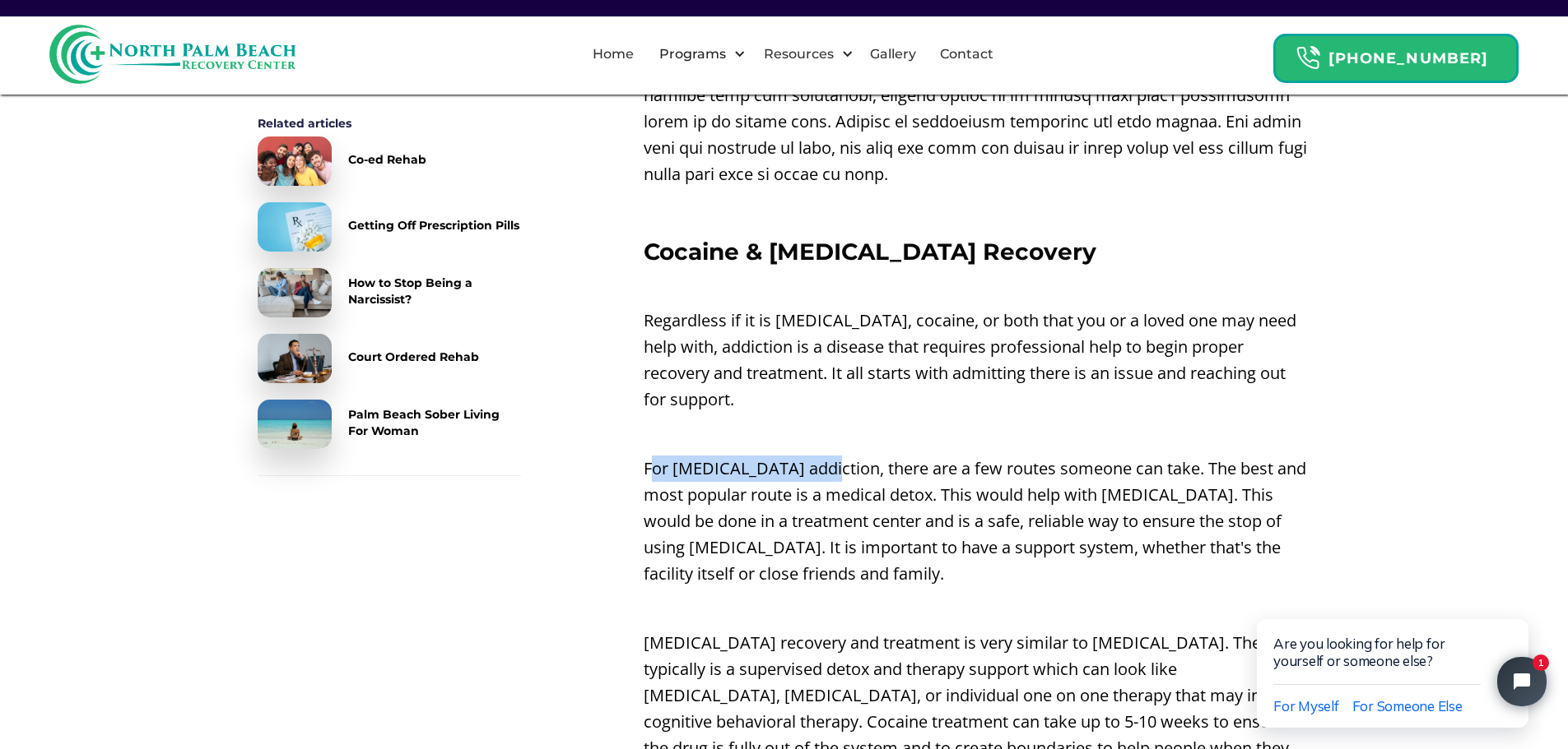
scroll to position [4777, 0]
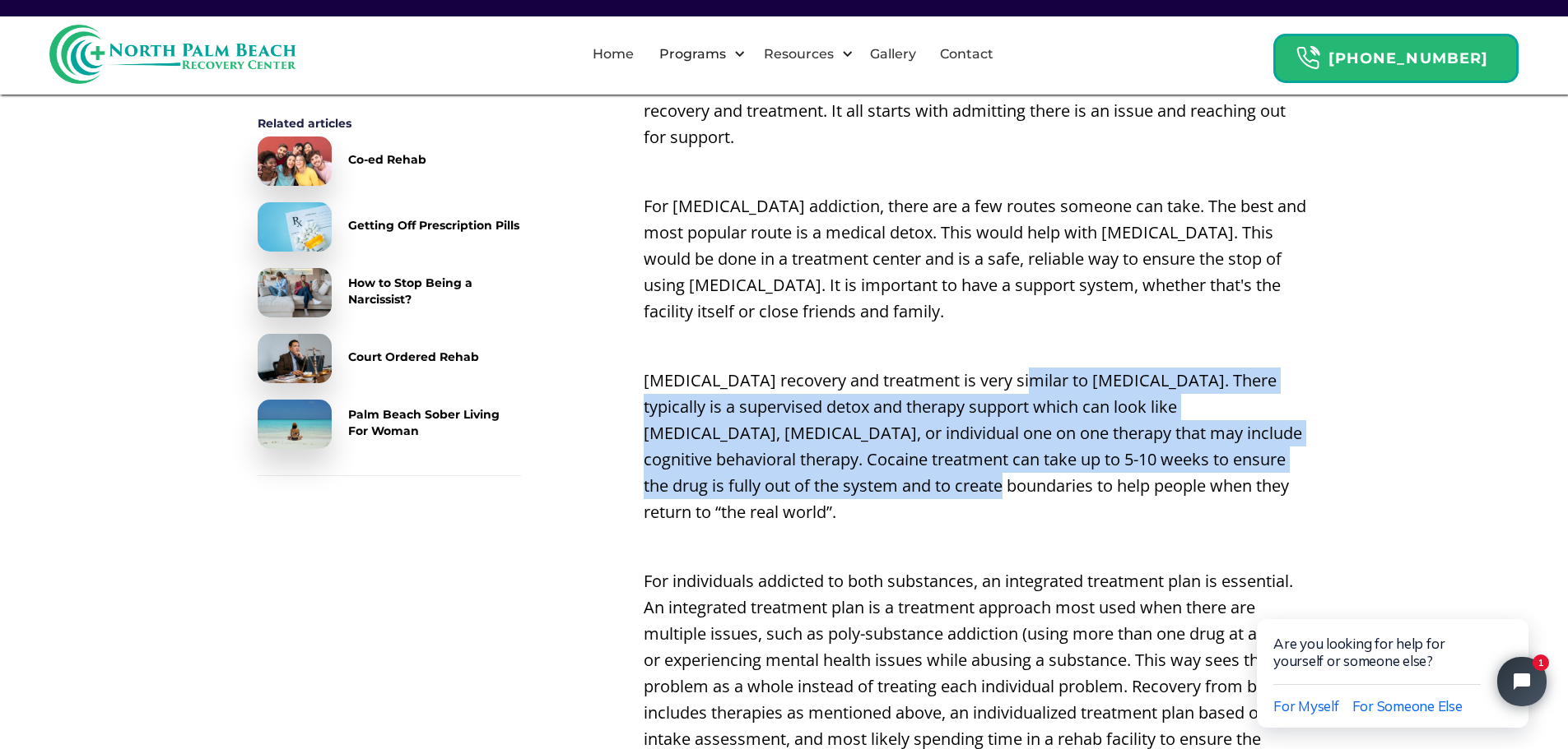
drag, startPoint x: 1020, startPoint y: 358, endPoint x: 872, endPoint y: 456, distance: 177.5
click at [872, 457] on p "[MEDICAL_DATA] recovery and treatment is very similar to [MEDICAL_DATA]. There …" at bounding box center [977, 446] width 667 height 158
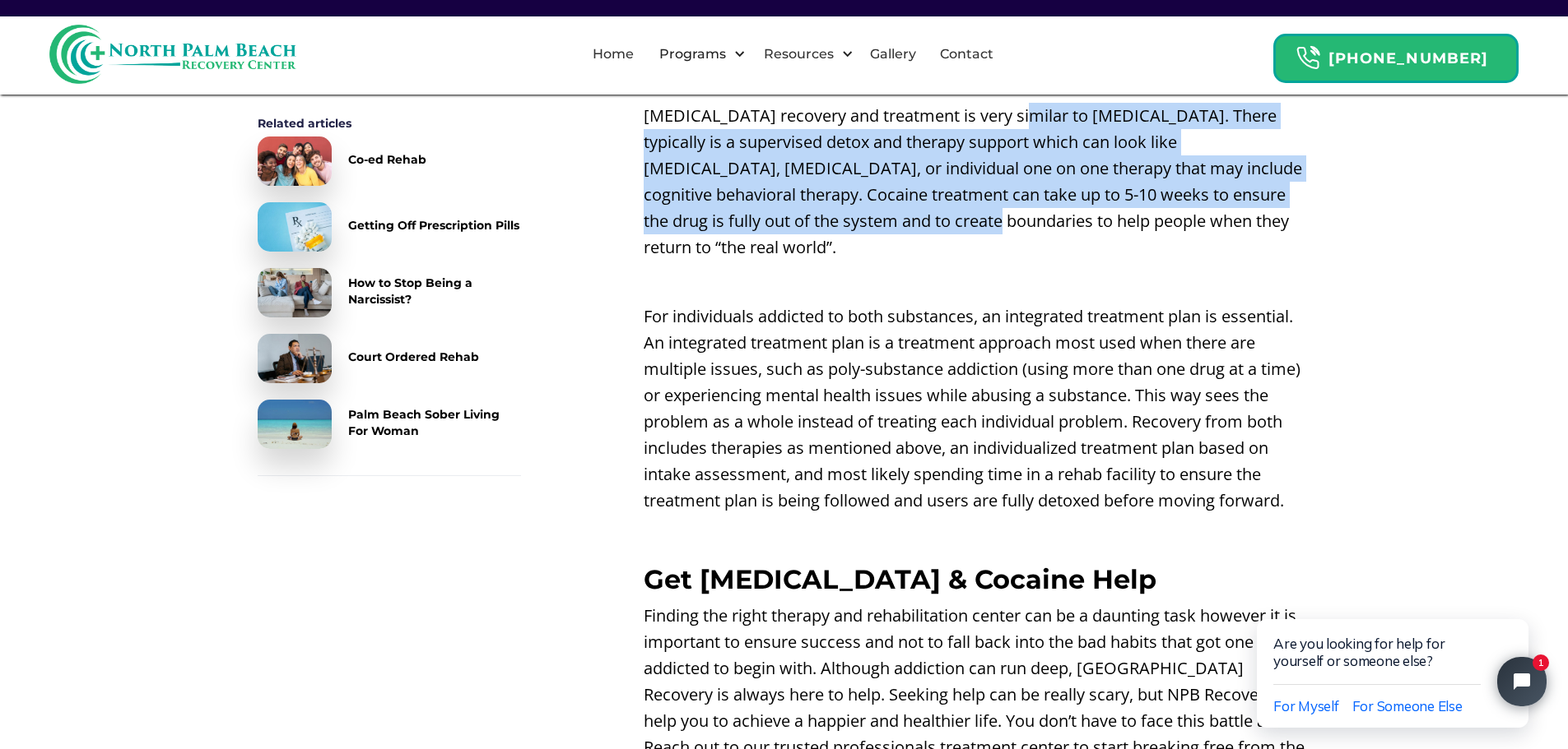
scroll to position [5106, 0]
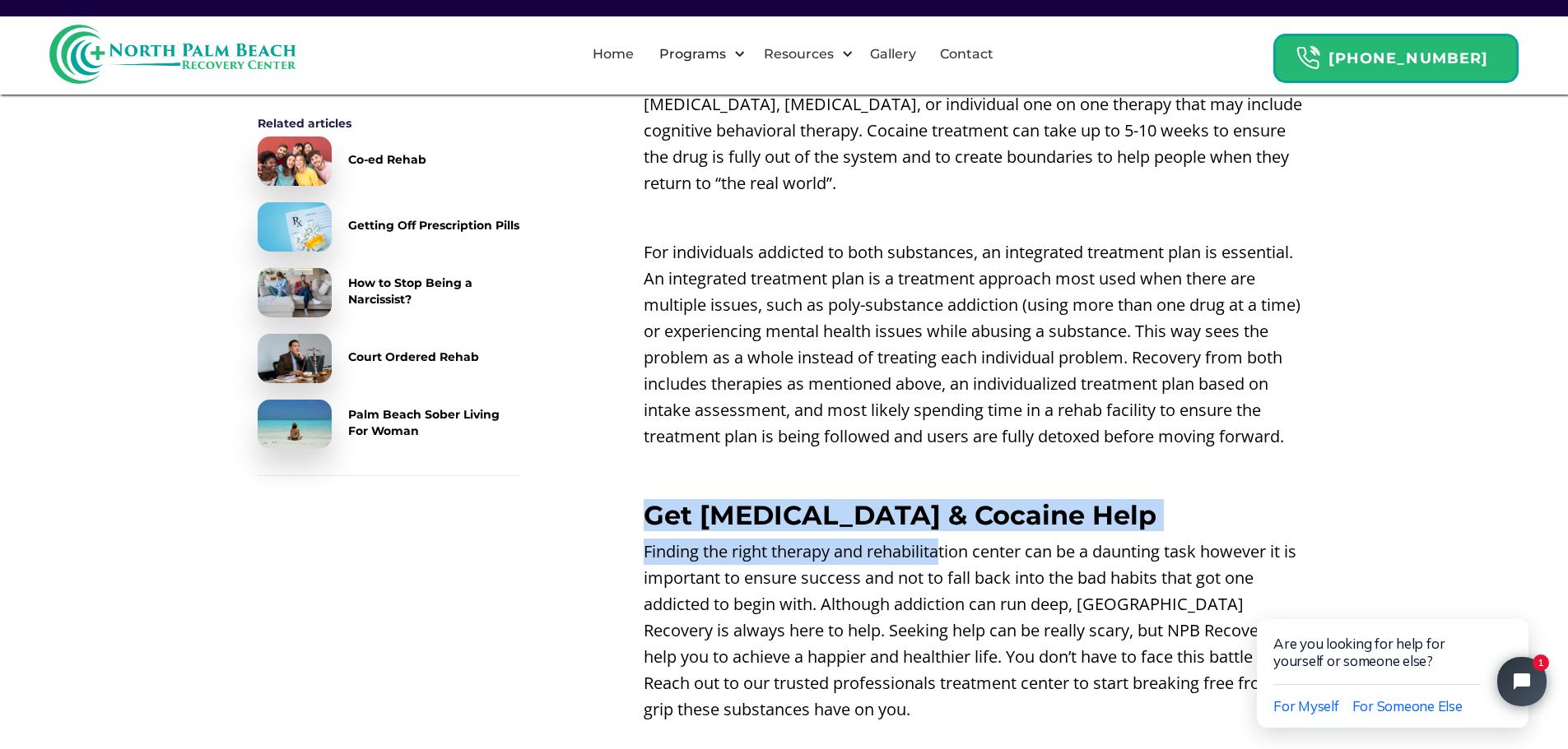
drag, startPoint x: 943, startPoint y: 516, endPoint x: 646, endPoint y: 489, distance: 298.2
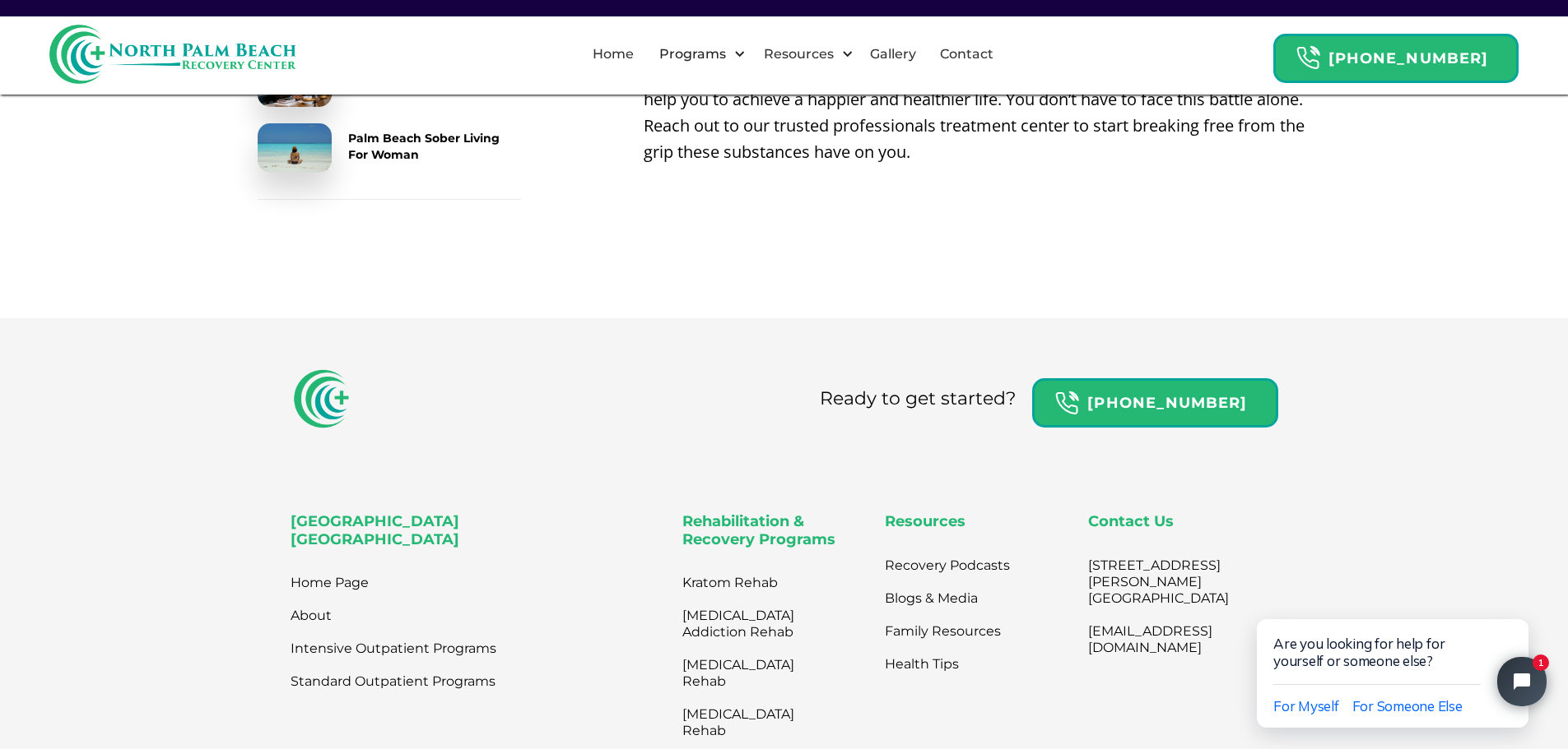
scroll to position [5682, 0]
